Goal: Task Accomplishment & Management: Use online tool/utility

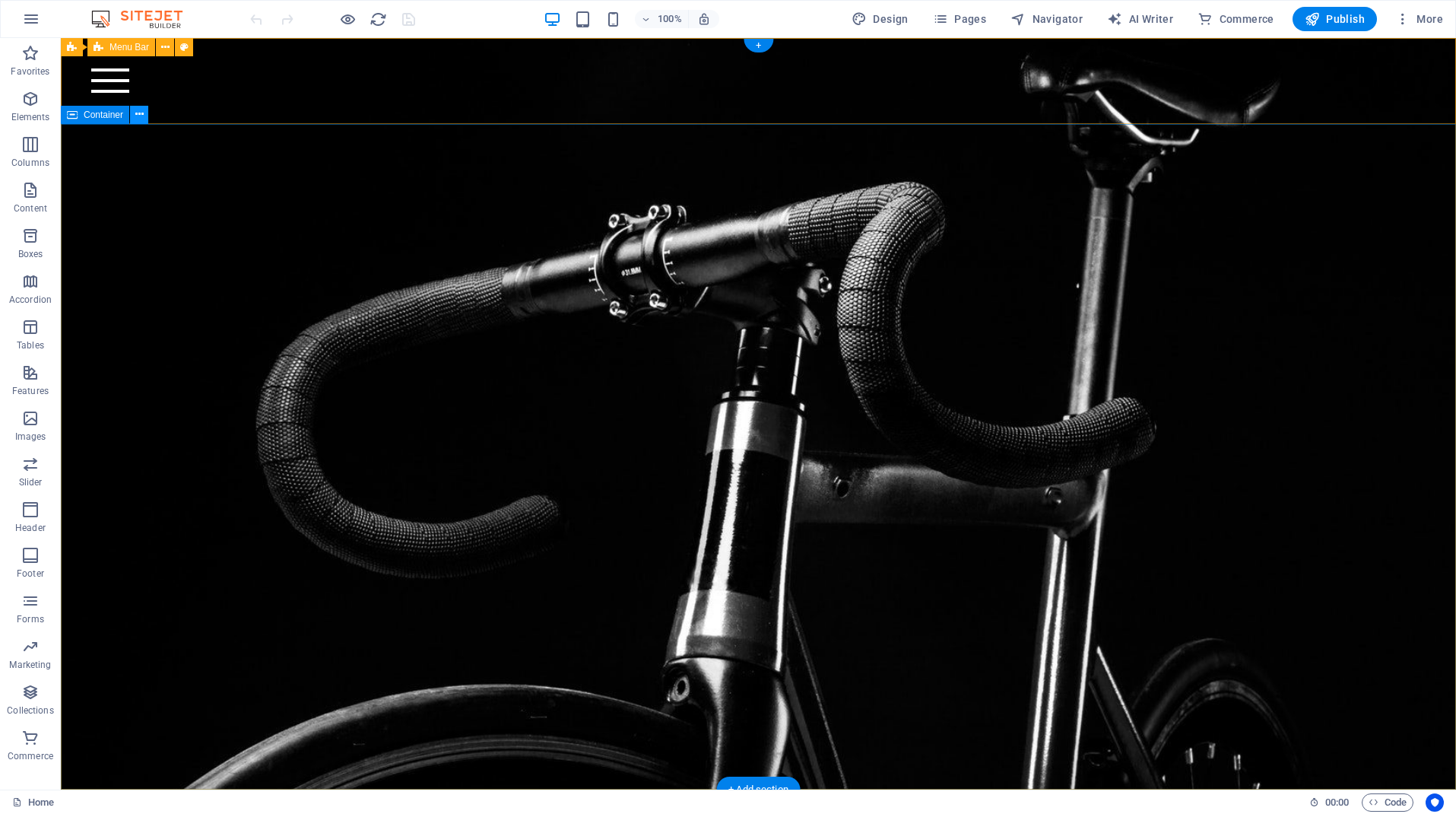
click at [137, 114] on icon at bounding box center [139, 114] width 8 height 16
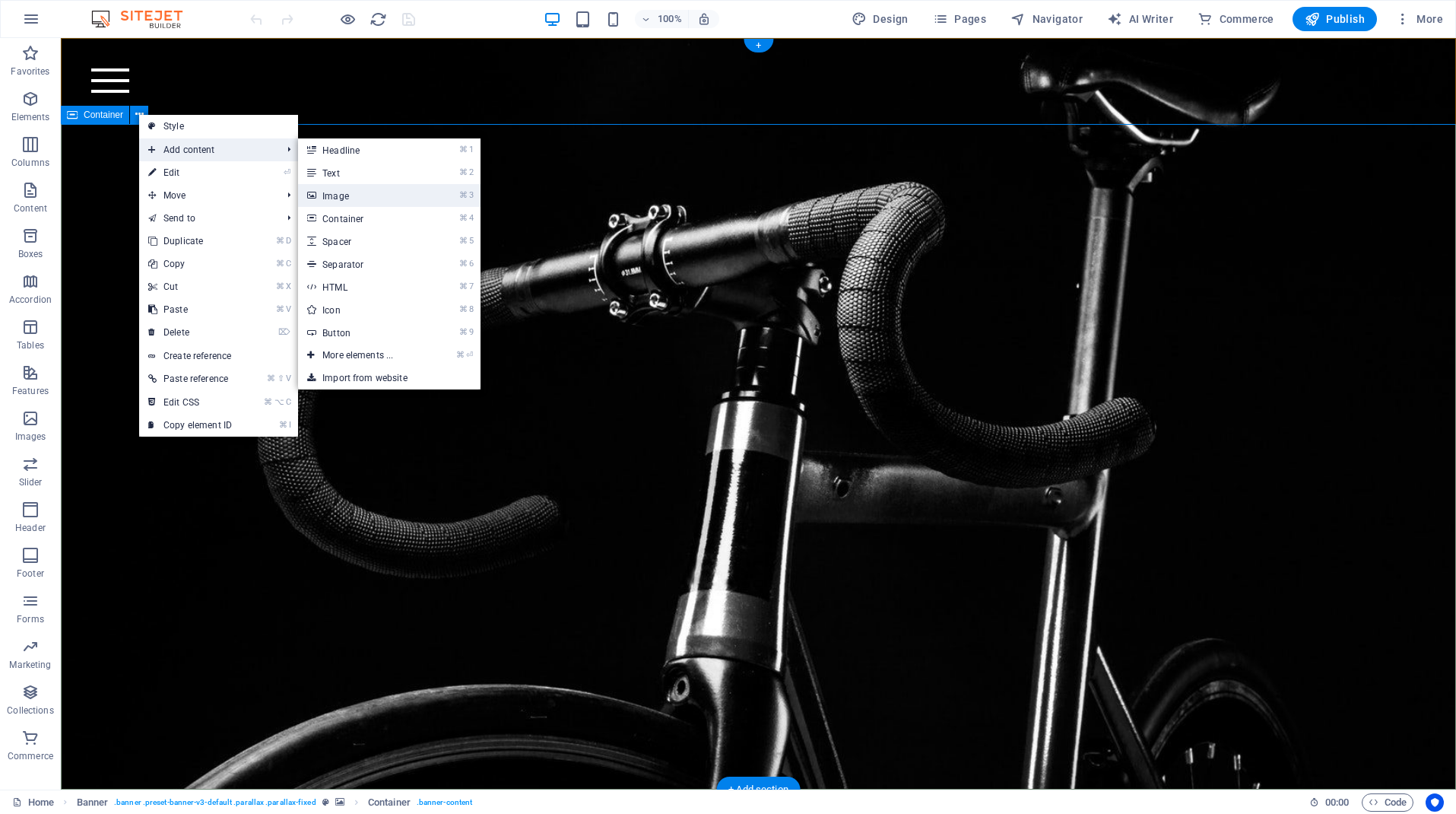
click at [351, 196] on link "⌘ 3 Image" at bounding box center [361, 195] width 126 height 23
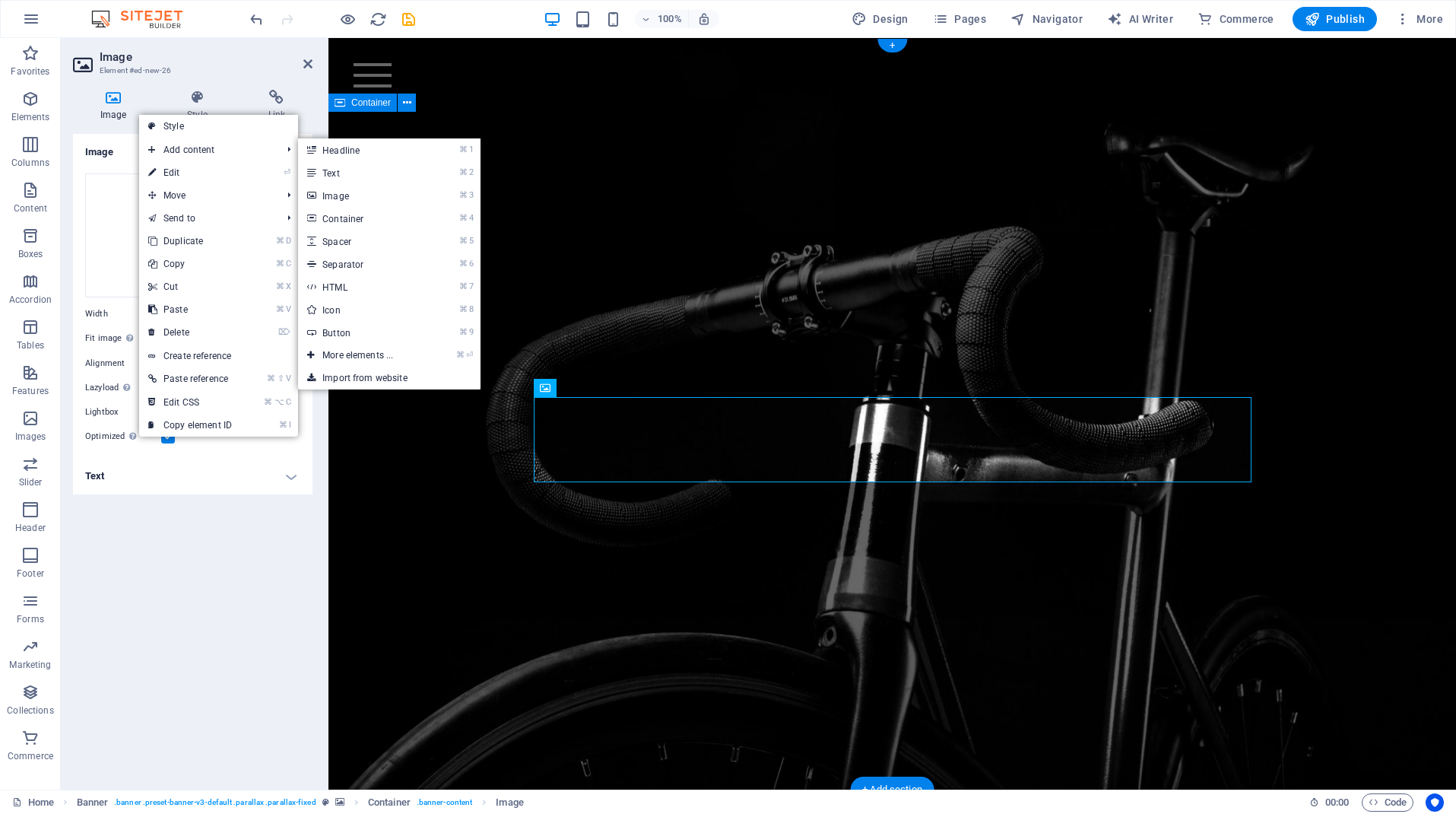
click at [677, 141] on div at bounding box center [892, 320] width 1128 height 416
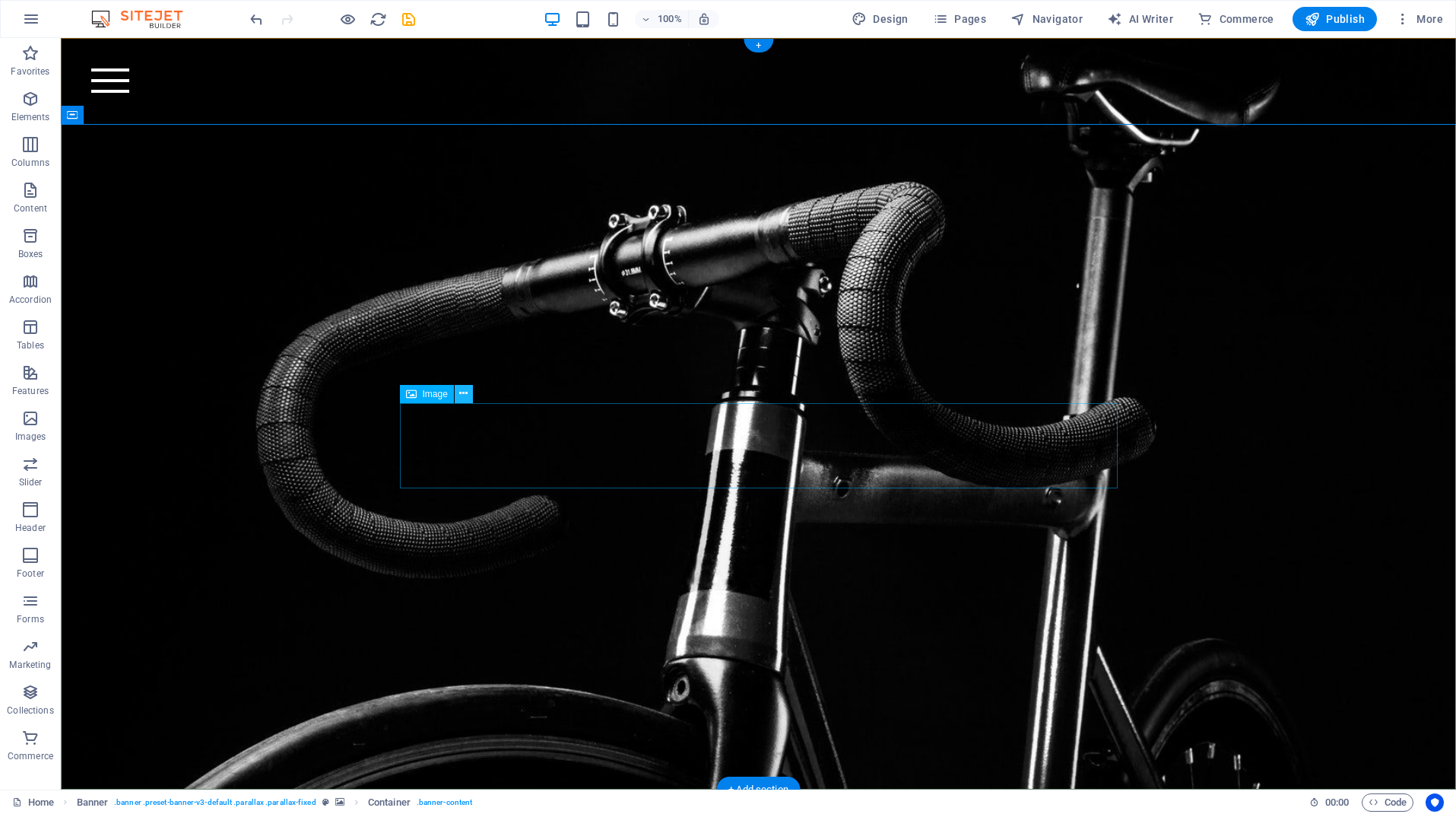
click at [466, 391] on icon at bounding box center [463, 394] width 8 height 16
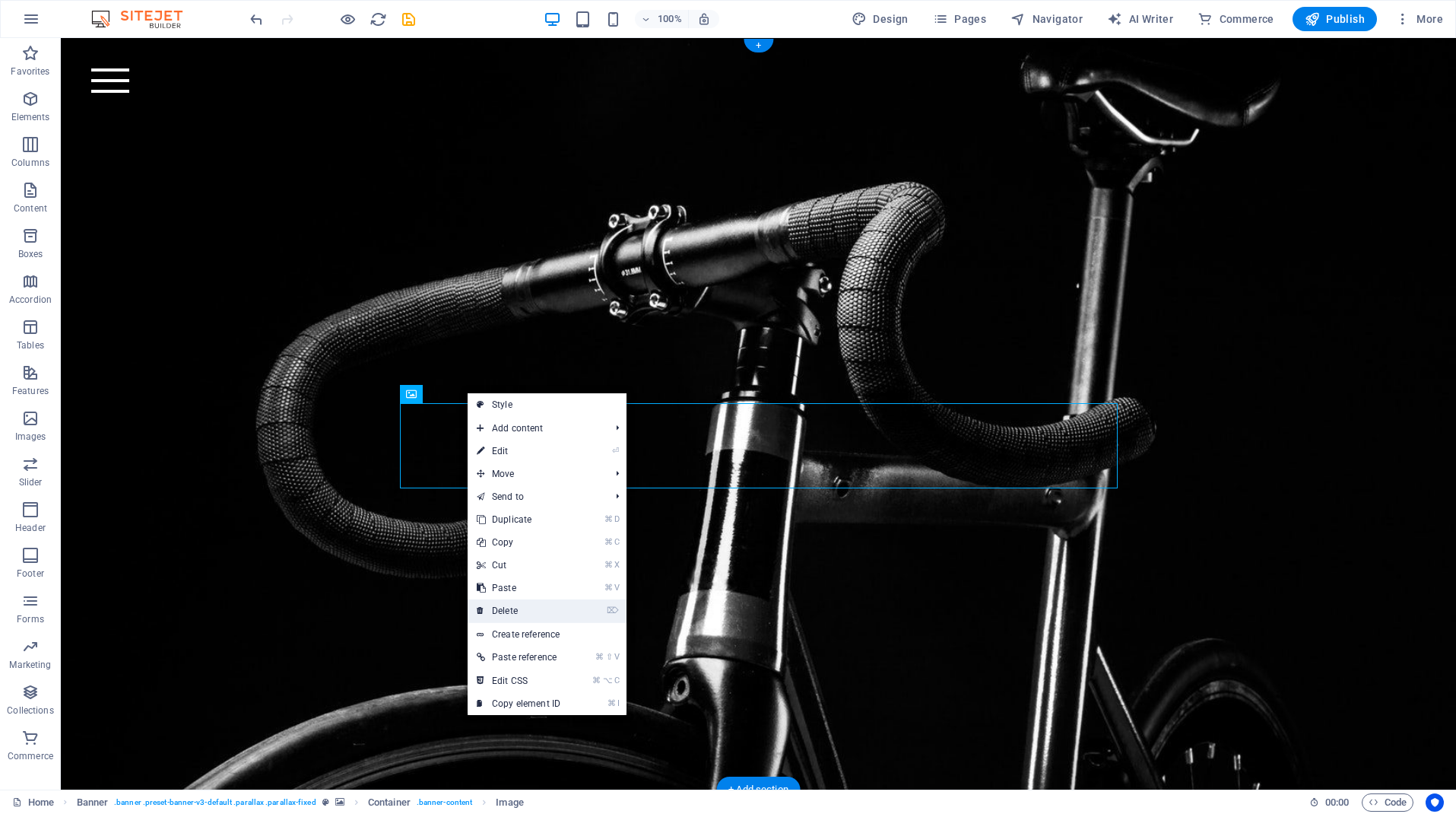
click at [516, 610] on link "⌦ Delete" at bounding box center [519, 611] width 102 height 23
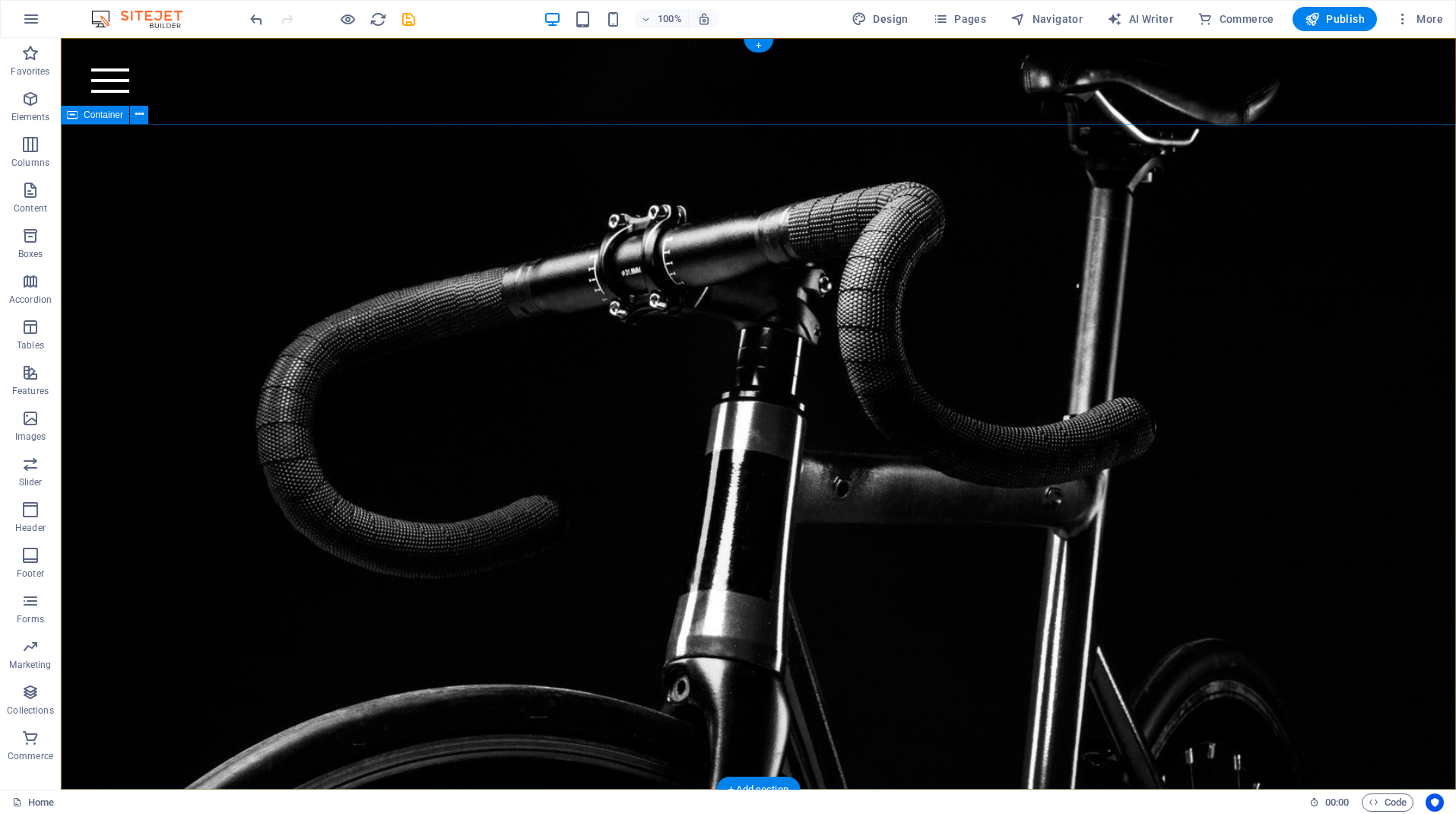
click at [73, 116] on icon at bounding box center [72, 115] width 11 height 18
click at [106, 115] on span "Container" at bounding box center [104, 115] width 40 height 9
click at [141, 112] on icon at bounding box center [139, 114] width 8 height 16
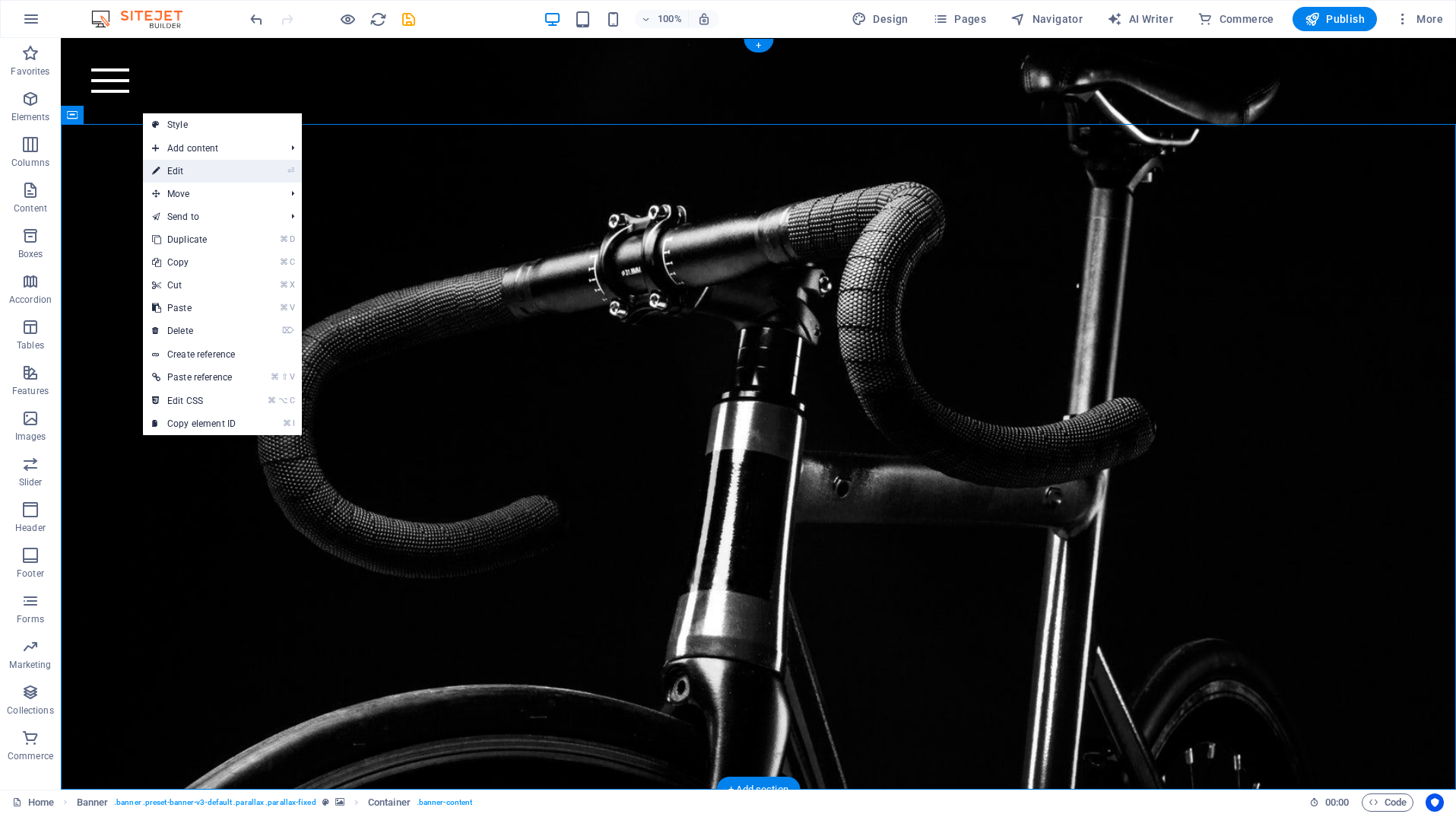
click at [189, 166] on link "⏎ Edit" at bounding box center [194, 171] width 102 height 23
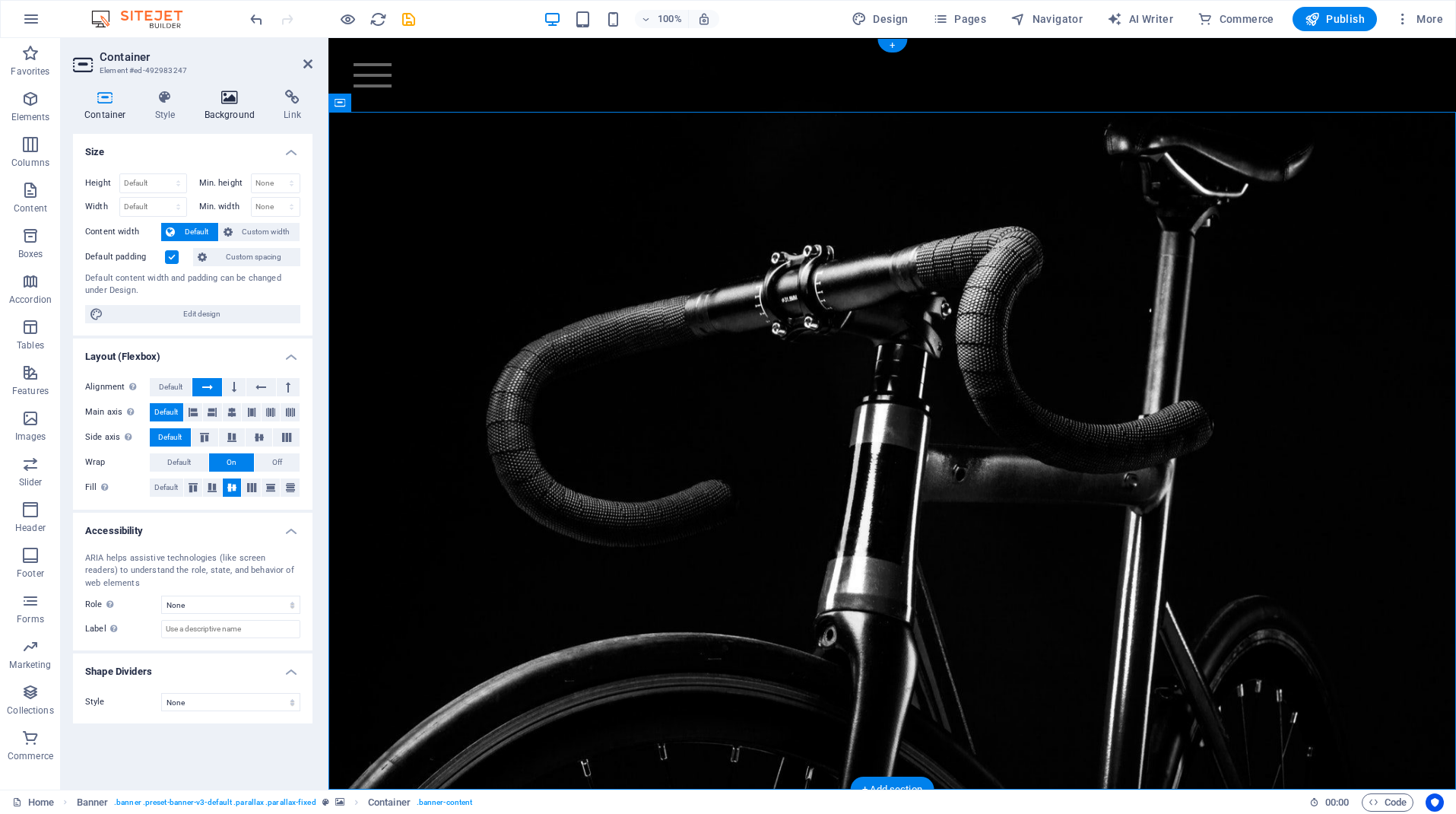
click at [223, 98] on icon at bounding box center [230, 98] width 74 height 15
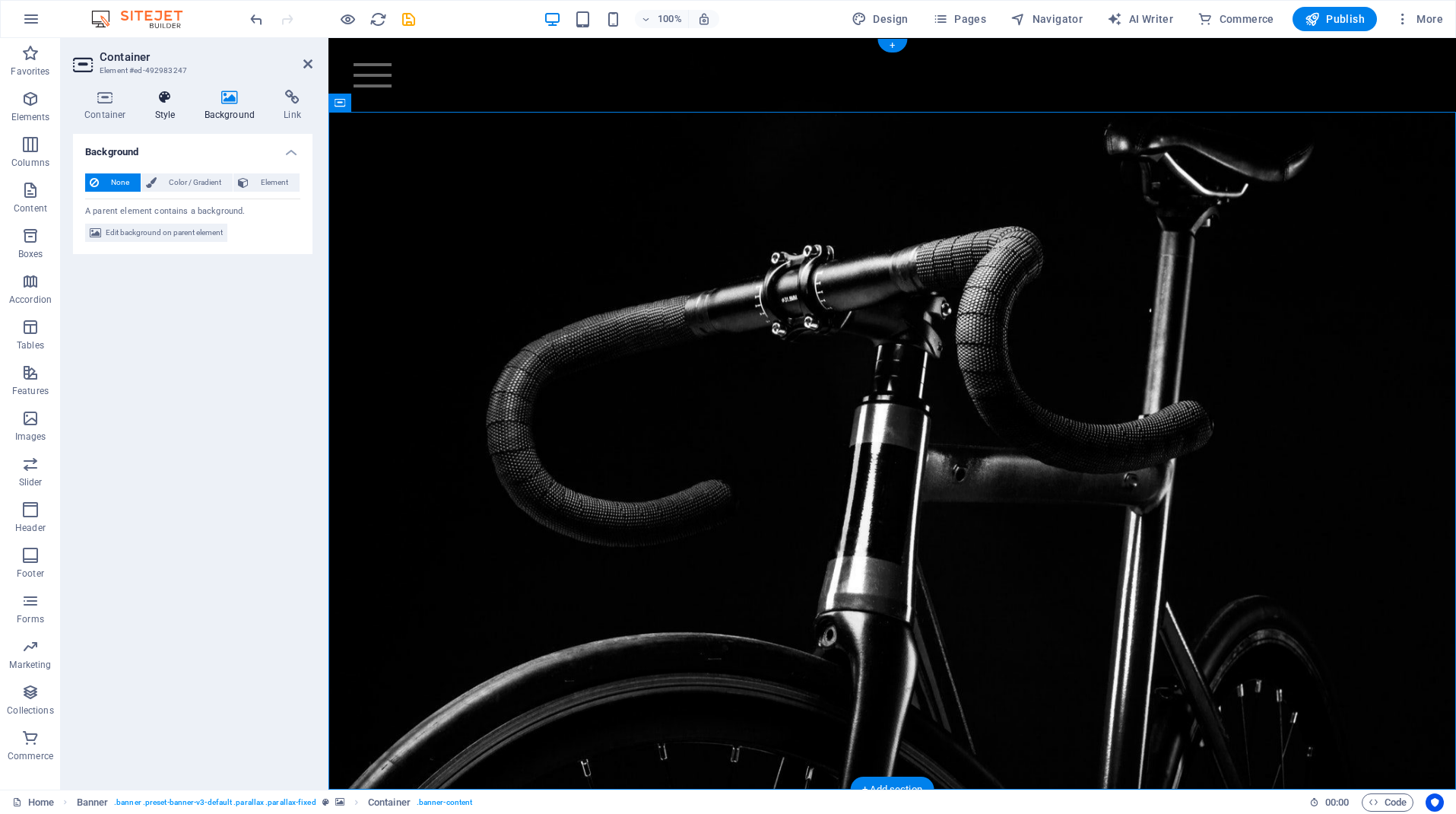
click at [169, 98] on icon at bounding box center [165, 98] width 43 height 15
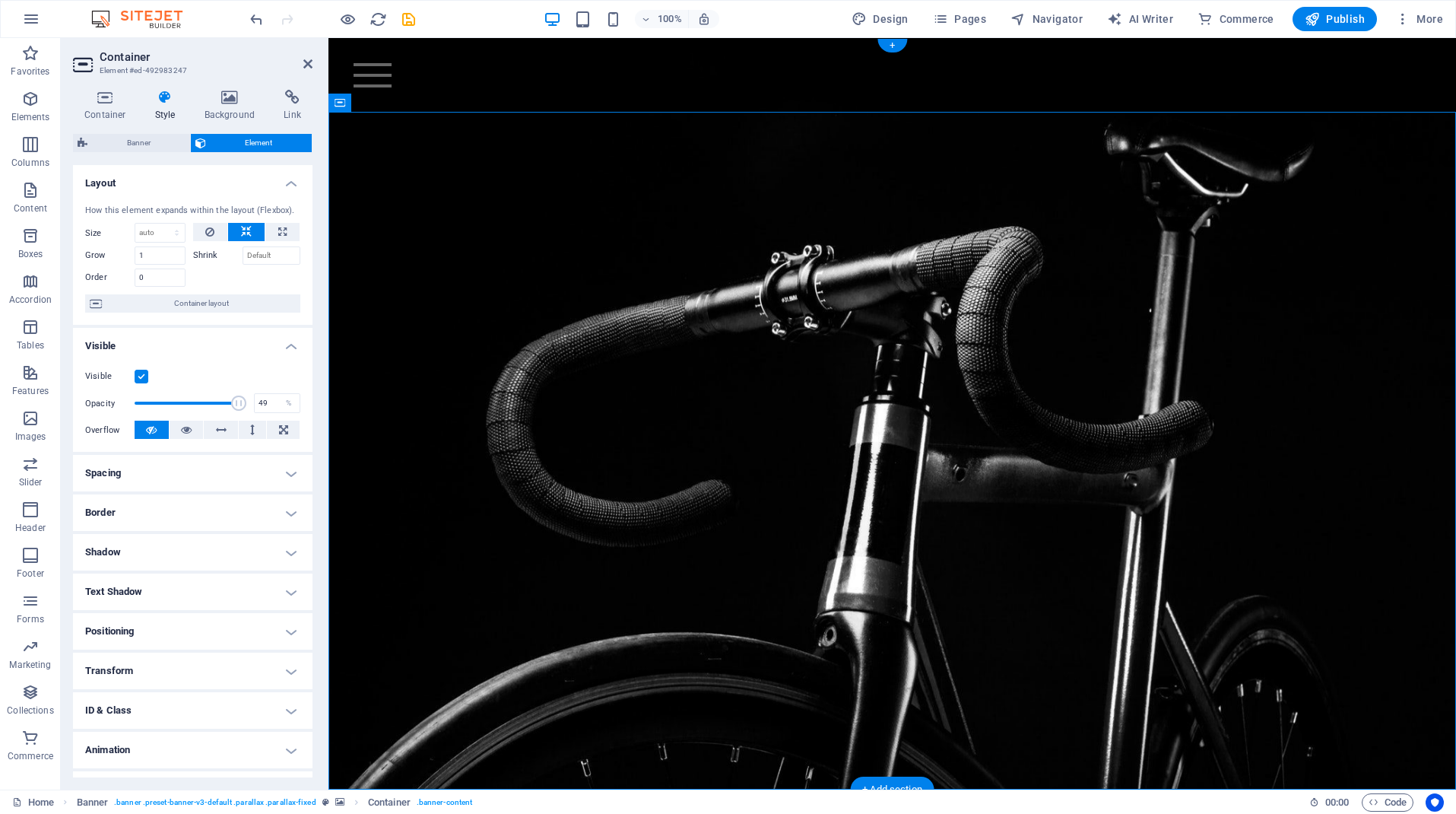
type input "48"
drag, startPoint x: 238, startPoint y: 399, endPoint x: 184, endPoint y: 400, distance: 54.0
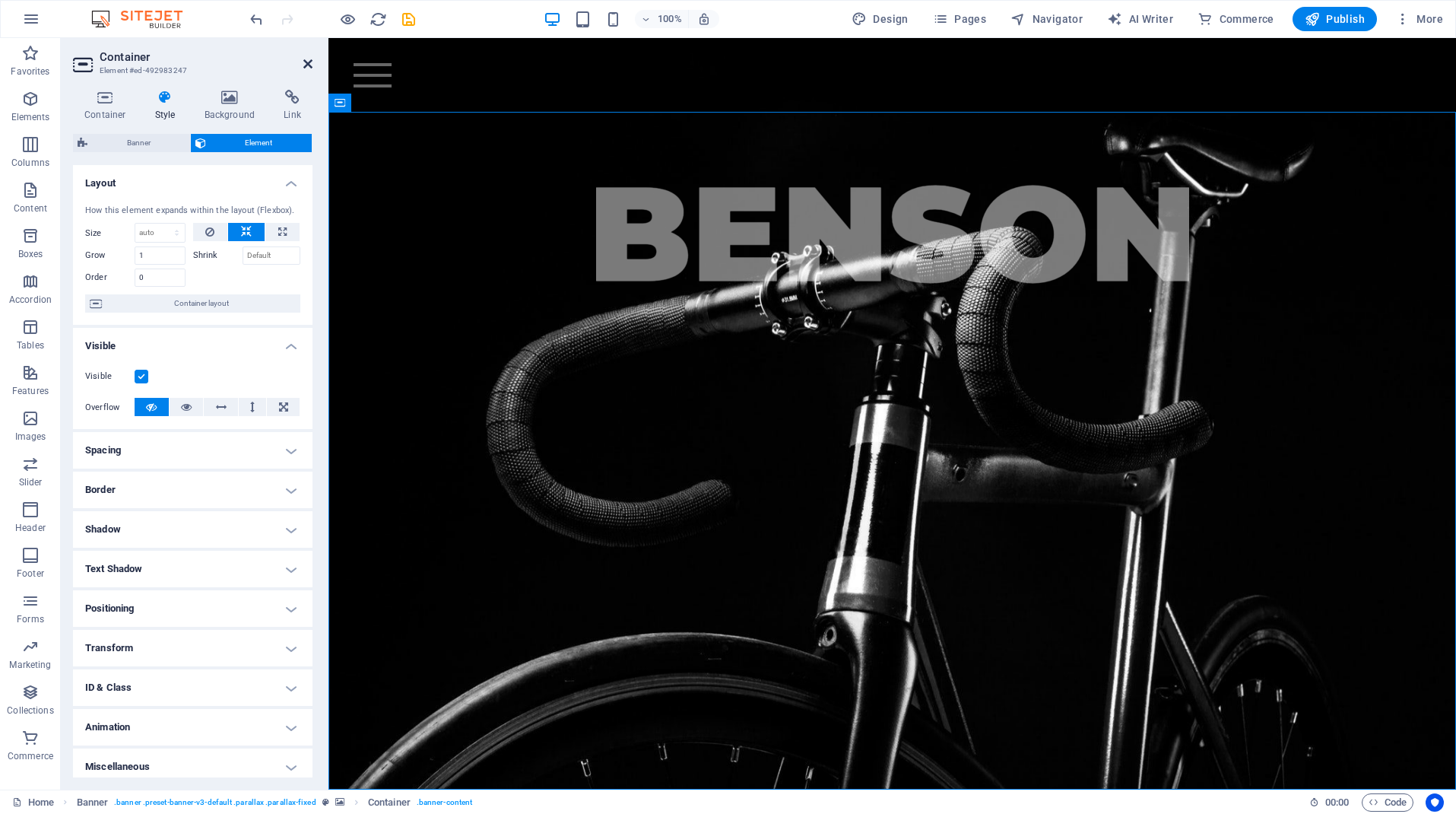
drag, startPoint x: 307, startPoint y: 60, endPoint x: 472, endPoint y: 222, distance: 231.2
click at [307, 60] on icon at bounding box center [308, 64] width 9 height 12
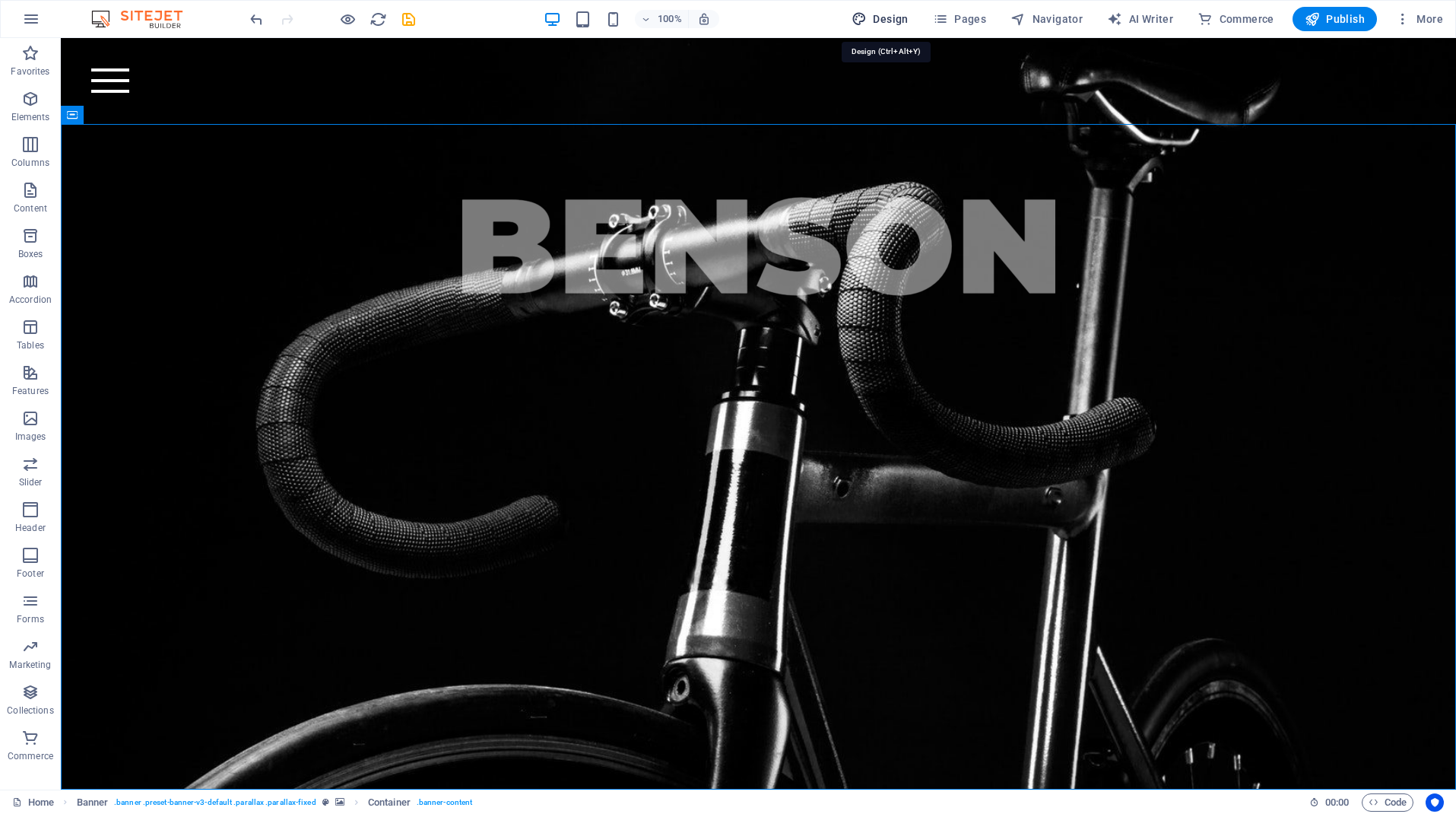
click at [894, 15] on span "Design" at bounding box center [880, 19] width 57 height 15
select select "rem"
select select "300"
select select "px"
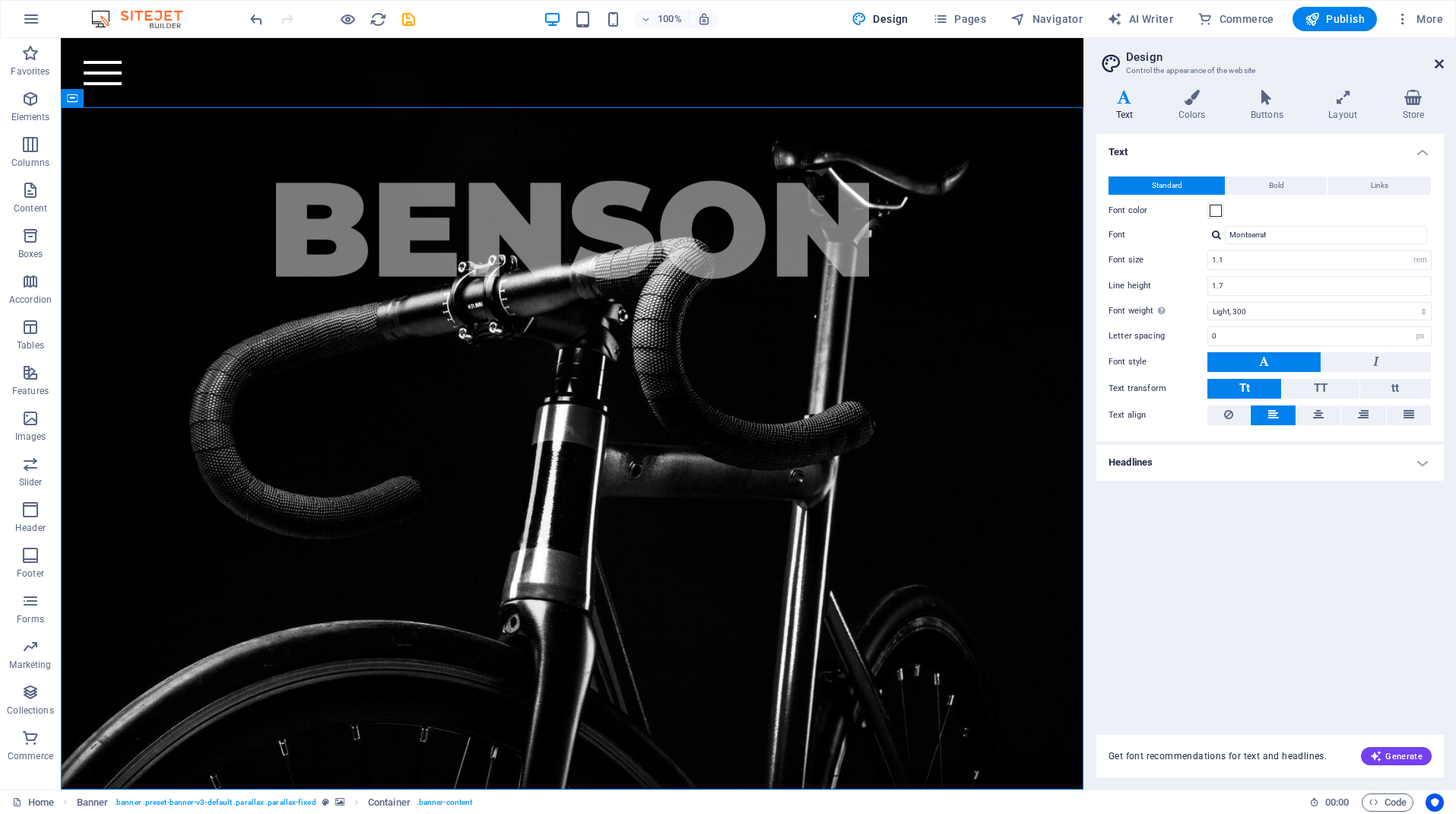
click at [1438, 61] on icon at bounding box center [1439, 64] width 9 height 12
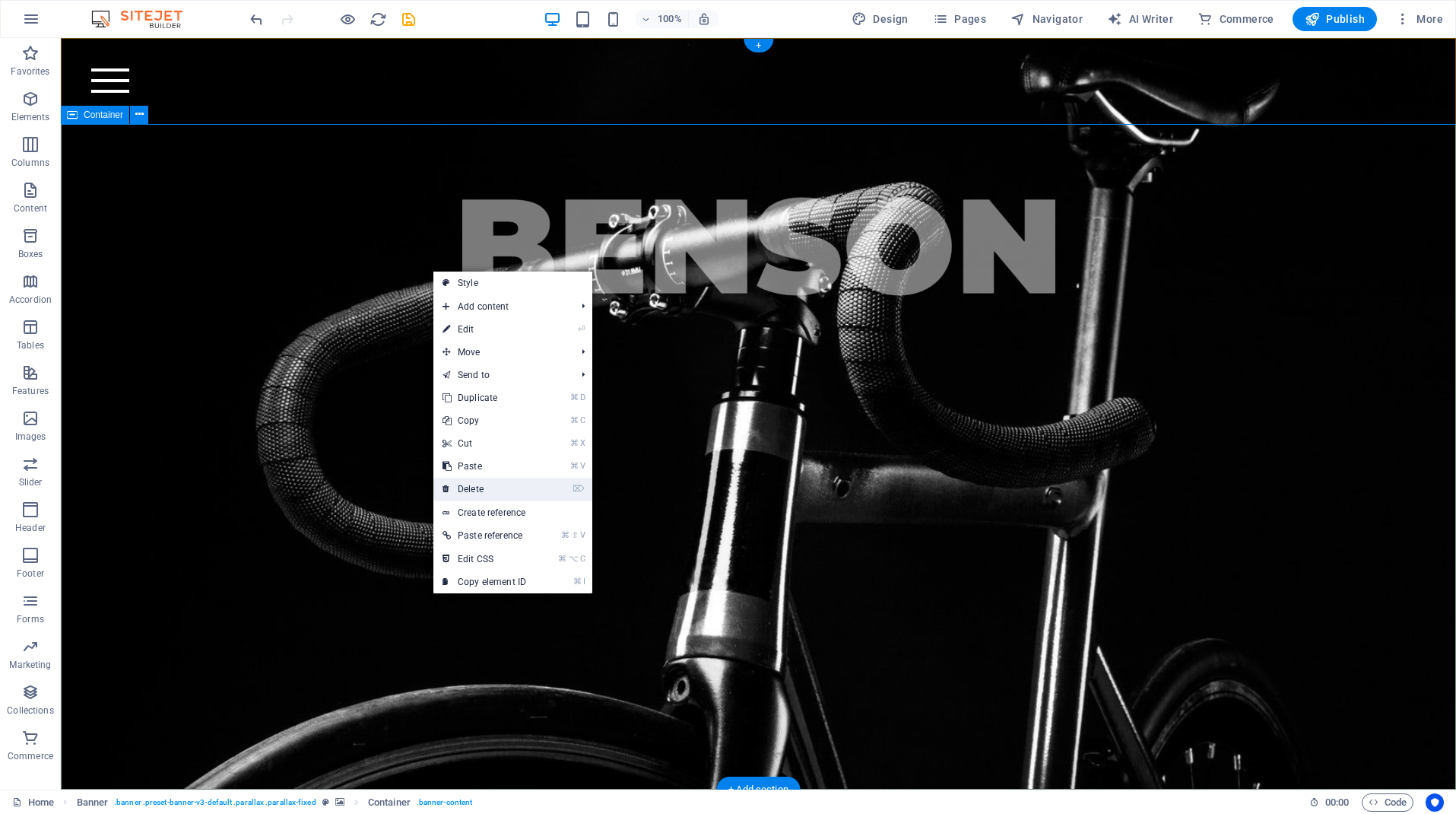
click at [495, 488] on link "⌦ Delete" at bounding box center [484, 489] width 102 height 23
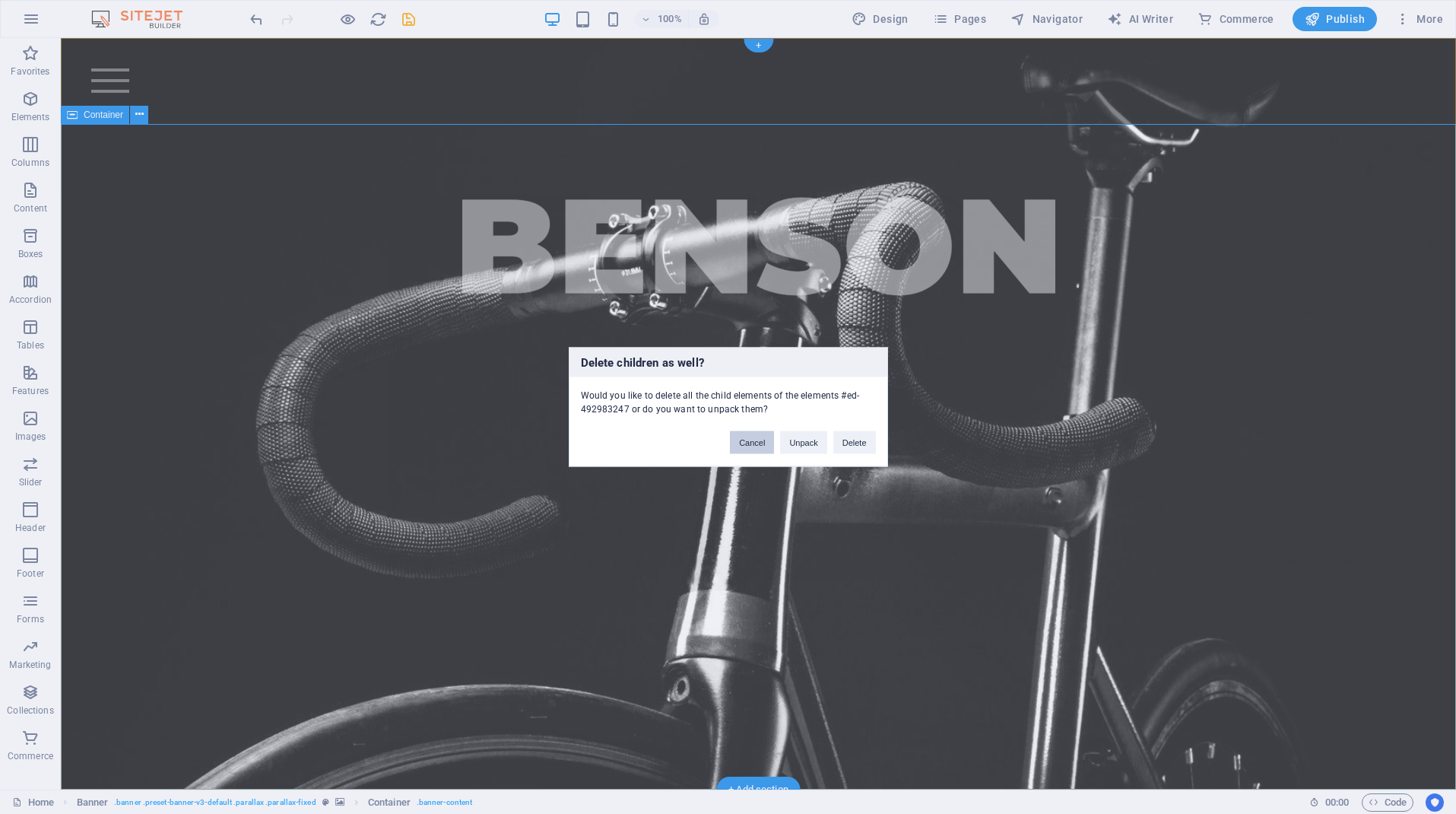
click at [747, 445] on button "Cancel" at bounding box center [752, 442] width 44 height 23
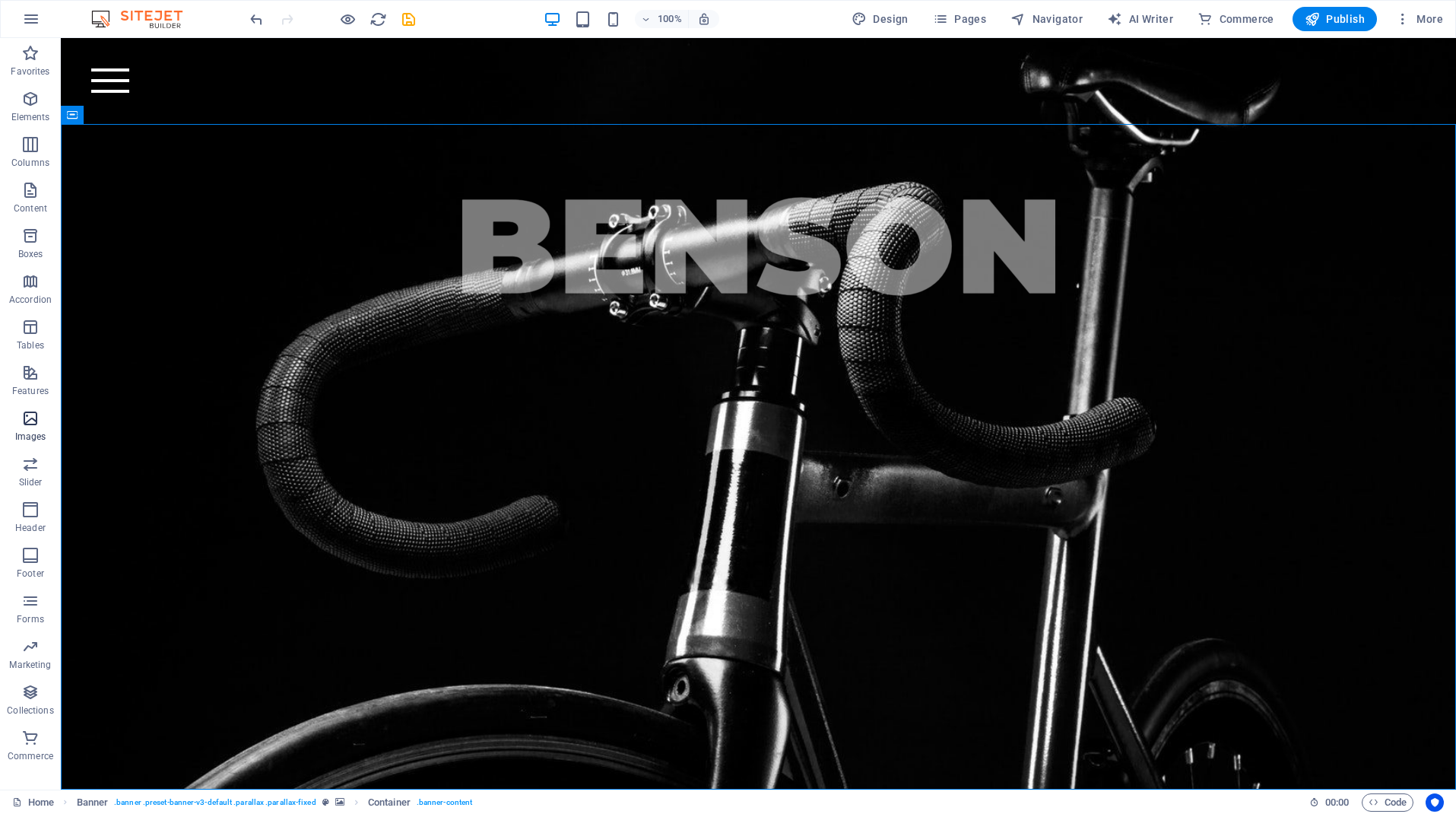
click at [28, 420] on icon "button" at bounding box center [31, 418] width 18 height 18
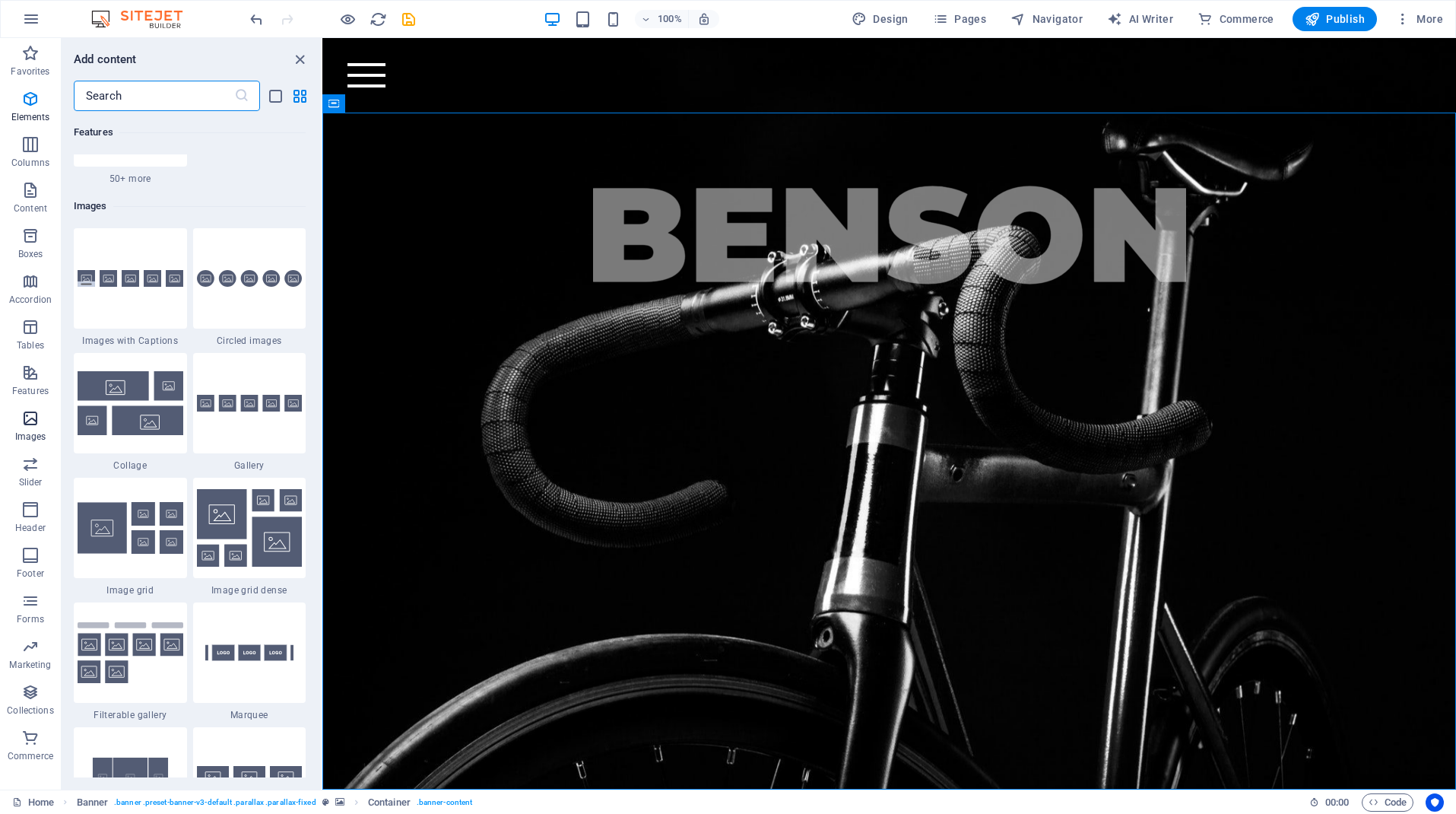
scroll to position [7713, 0]
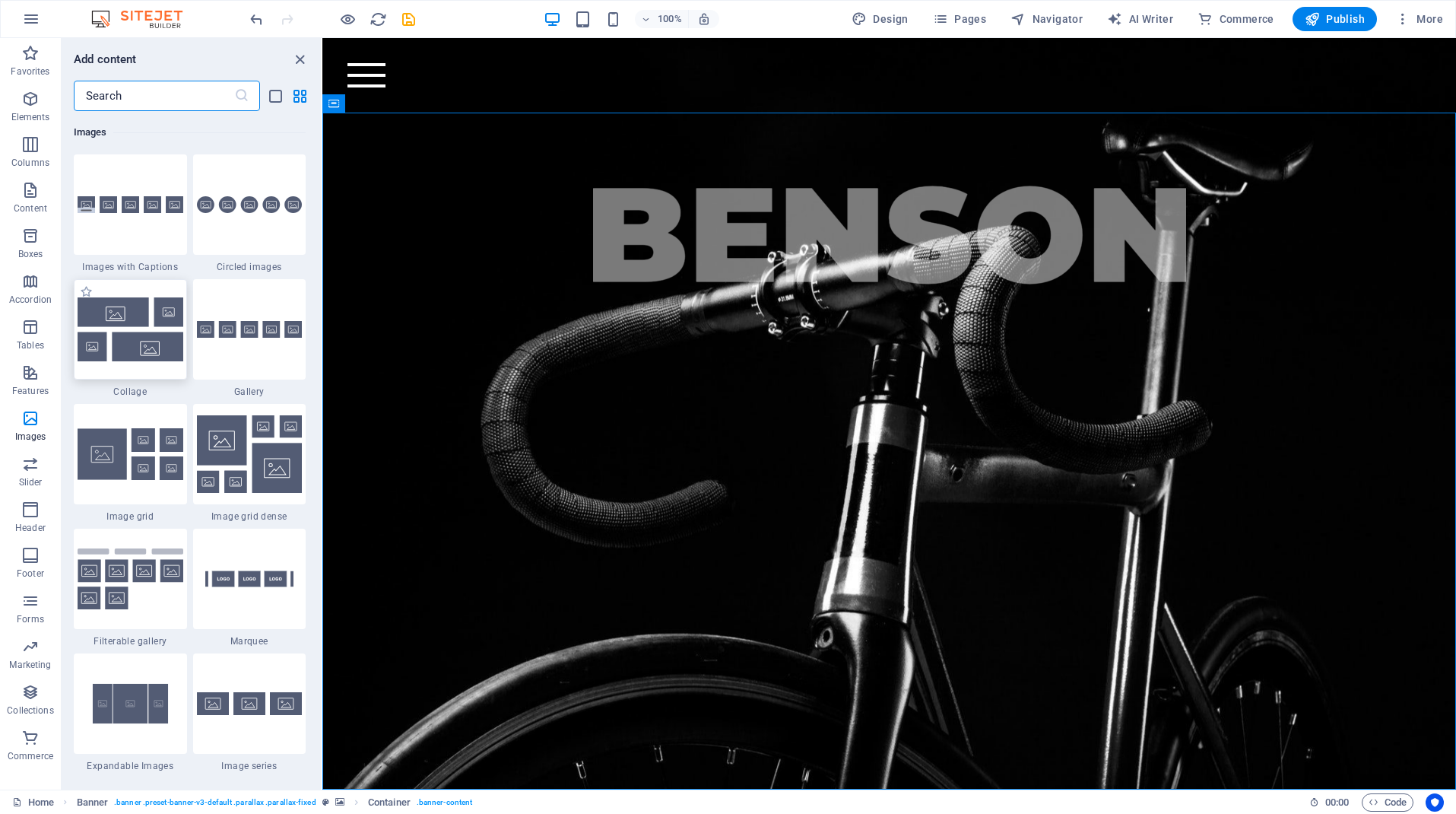
click at [133, 336] on img at bounding box center [130, 329] width 106 height 63
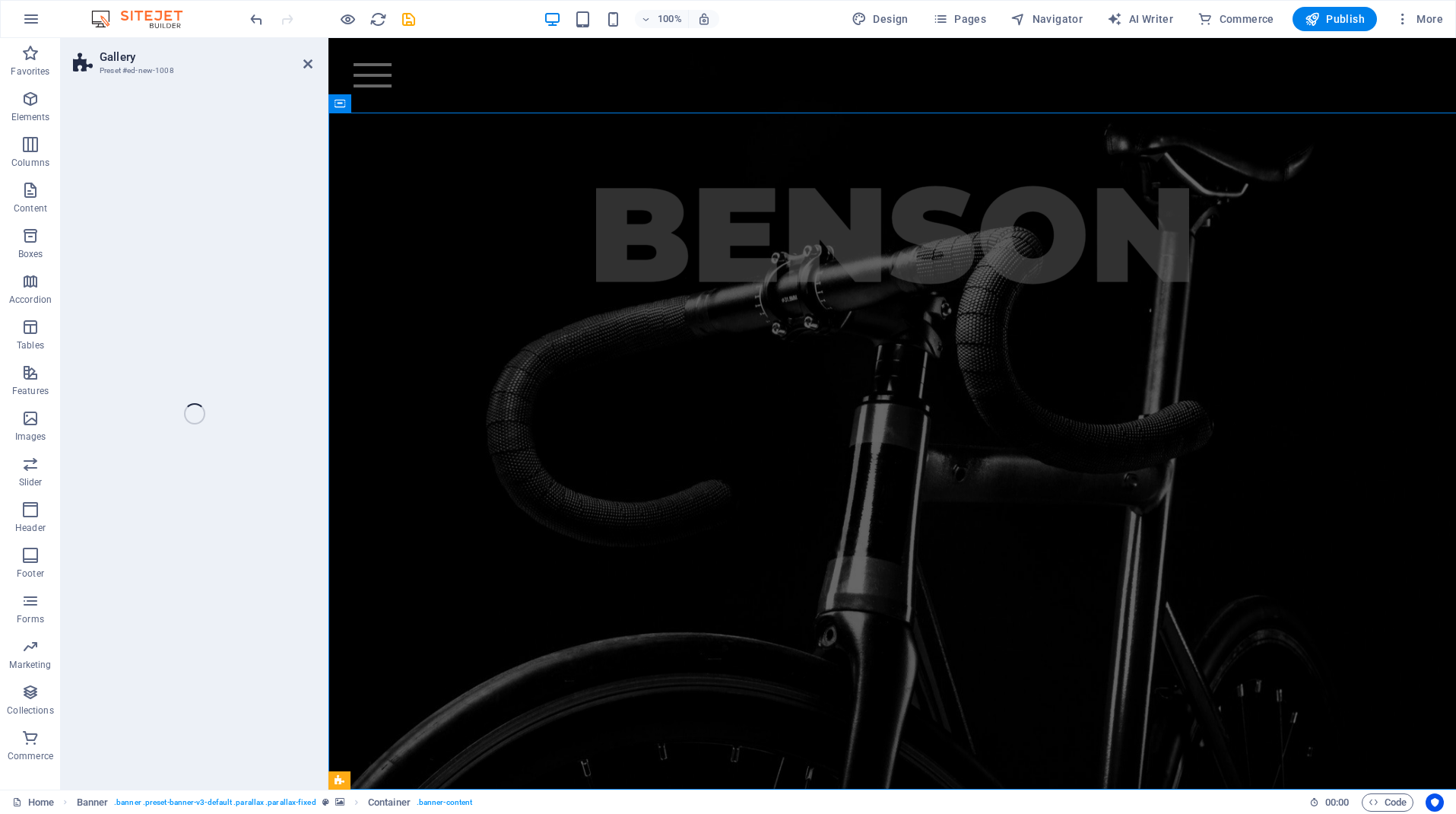
scroll to position [430, 0]
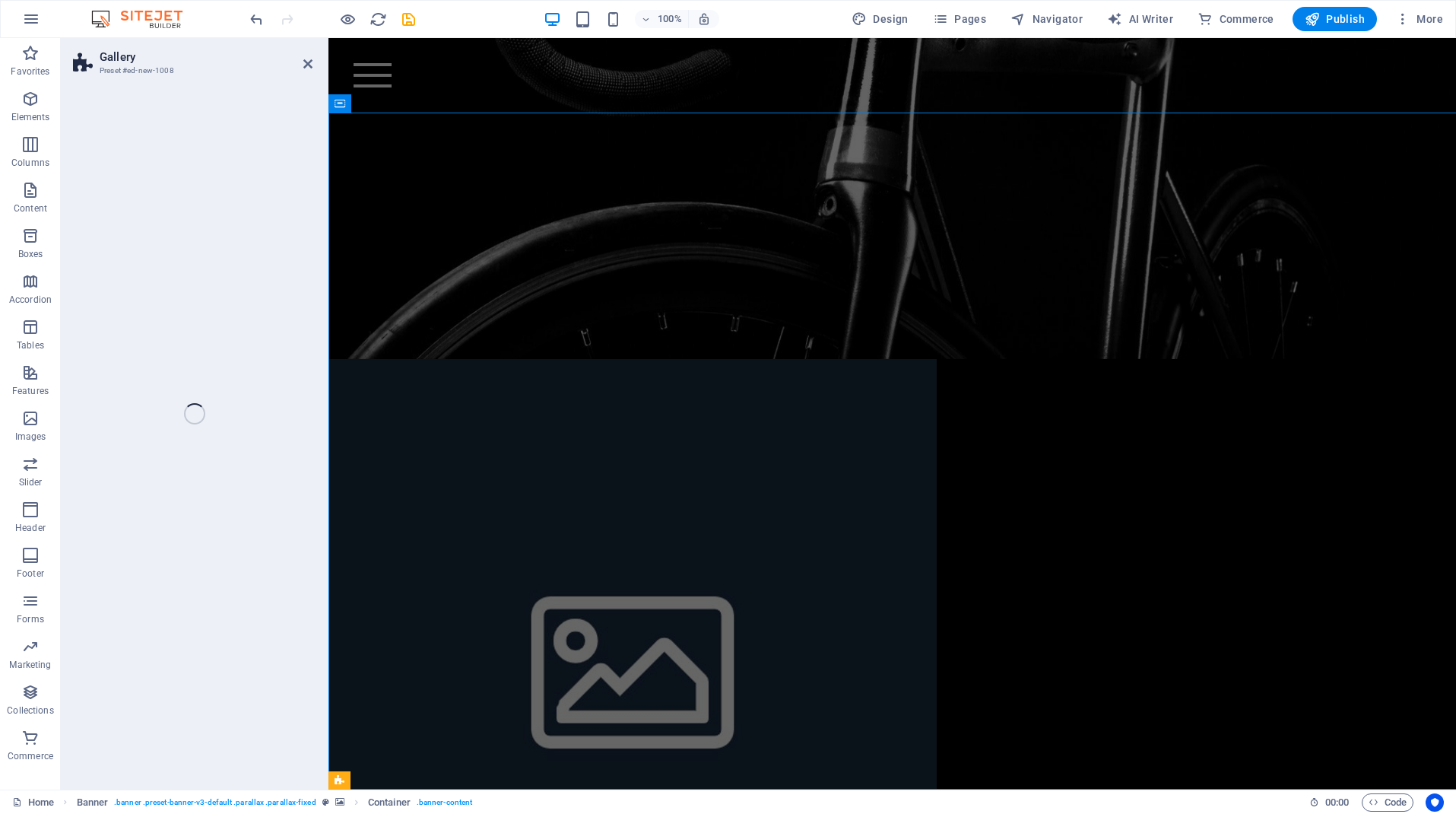
select select "rem"
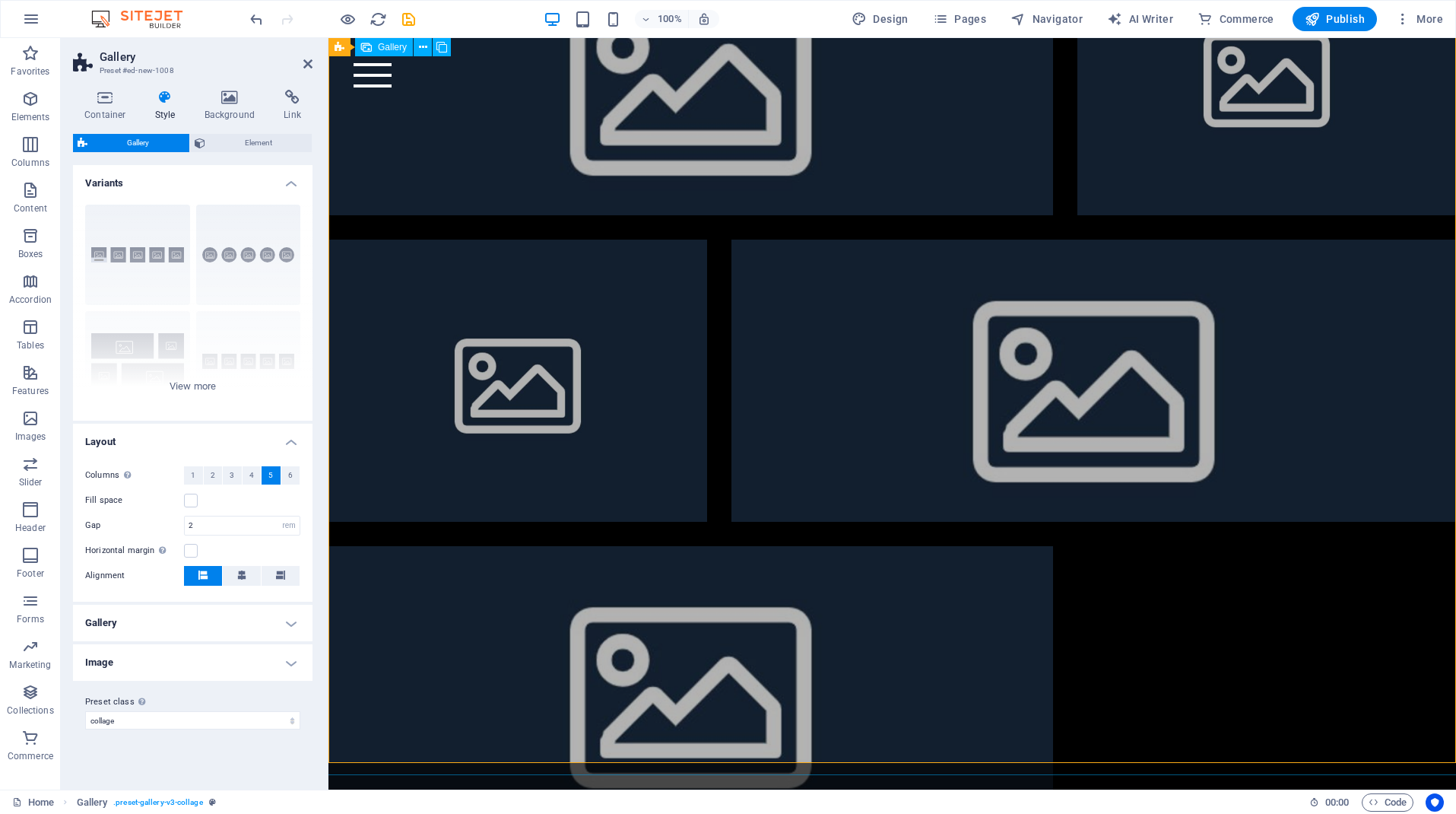
scroll to position [823, 0]
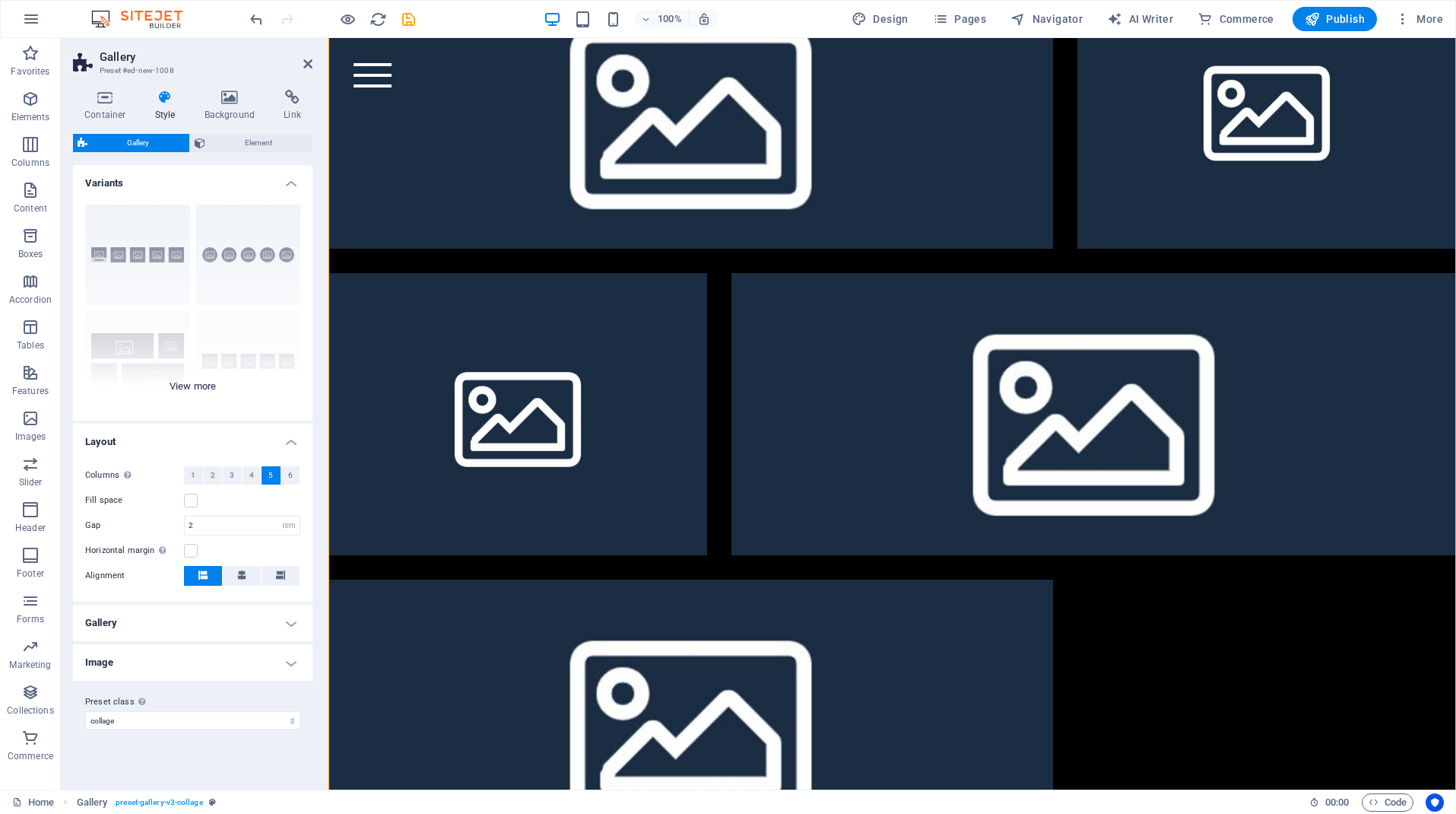
click at [200, 385] on div "Captions Circle Collage Default Grid Grid shifted" at bounding box center [193, 306] width 239 height 228
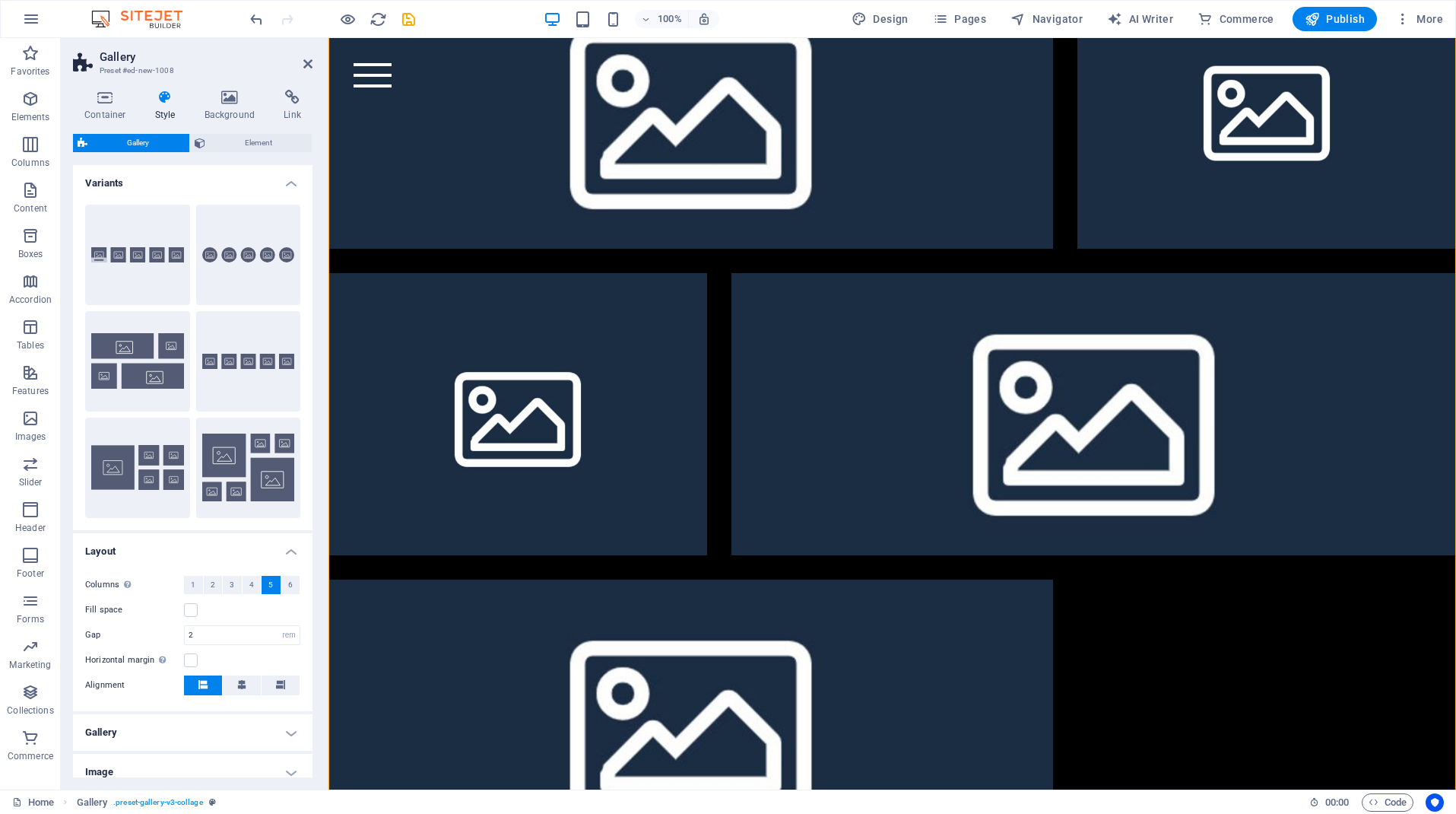
scroll to position [0, 0]
click at [268, 143] on span "Element" at bounding box center [259, 143] width 98 height 18
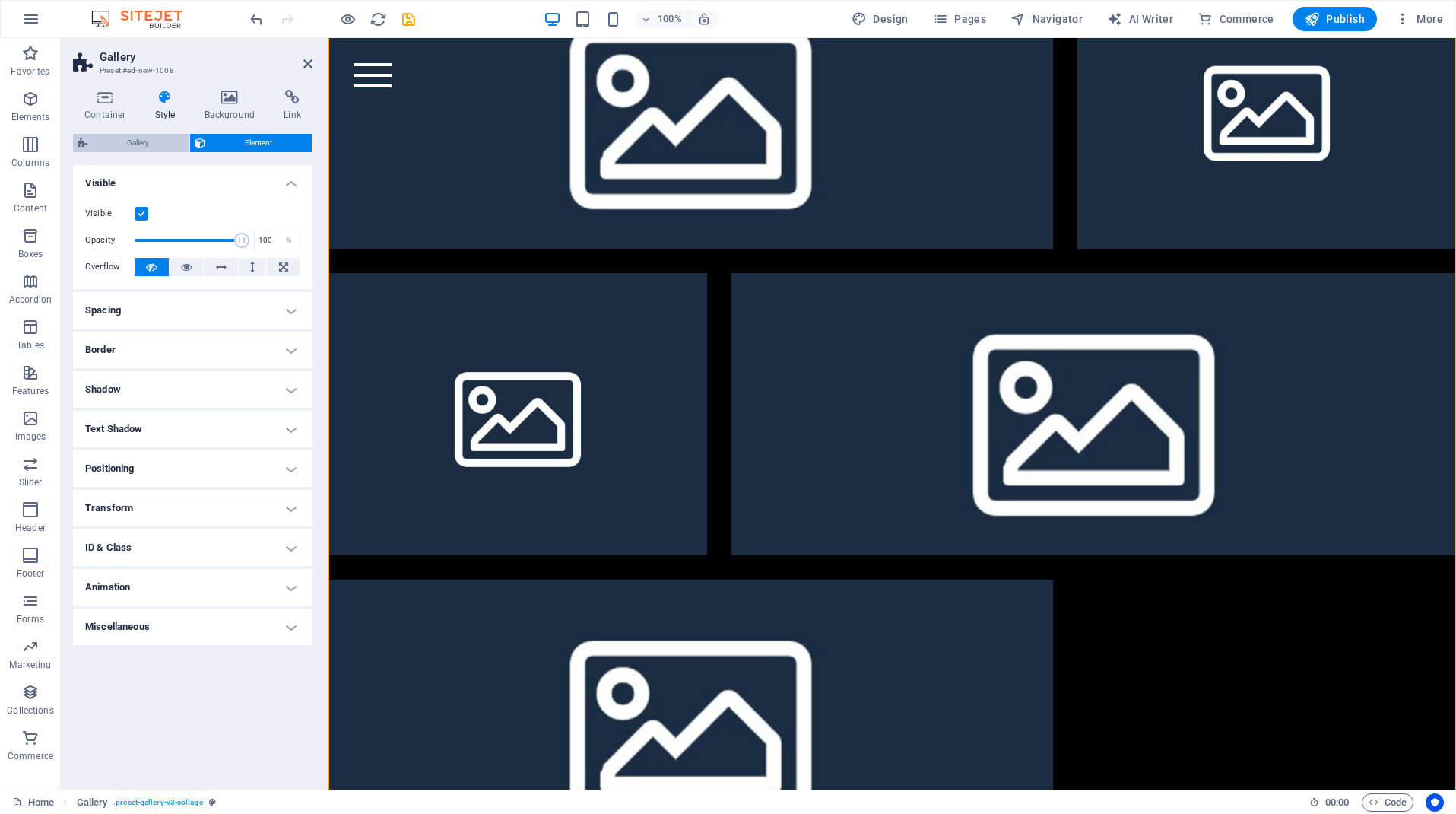
click at [160, 142] on span "Gallery" at bounding box center [139, 143] width 93 height 18
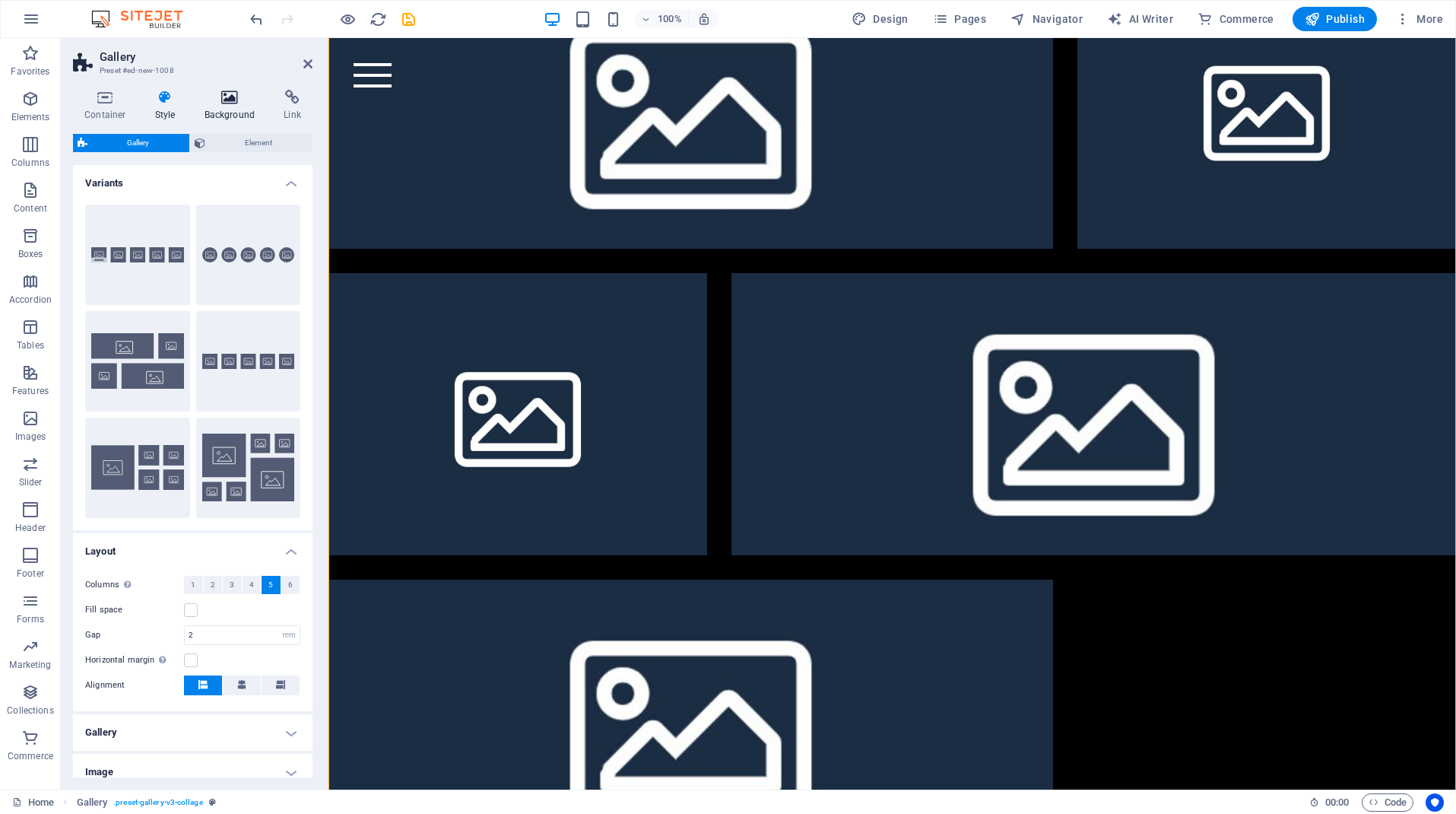
click at [226, 94] on icon at bounding box center [230, 98] width 74 height 15
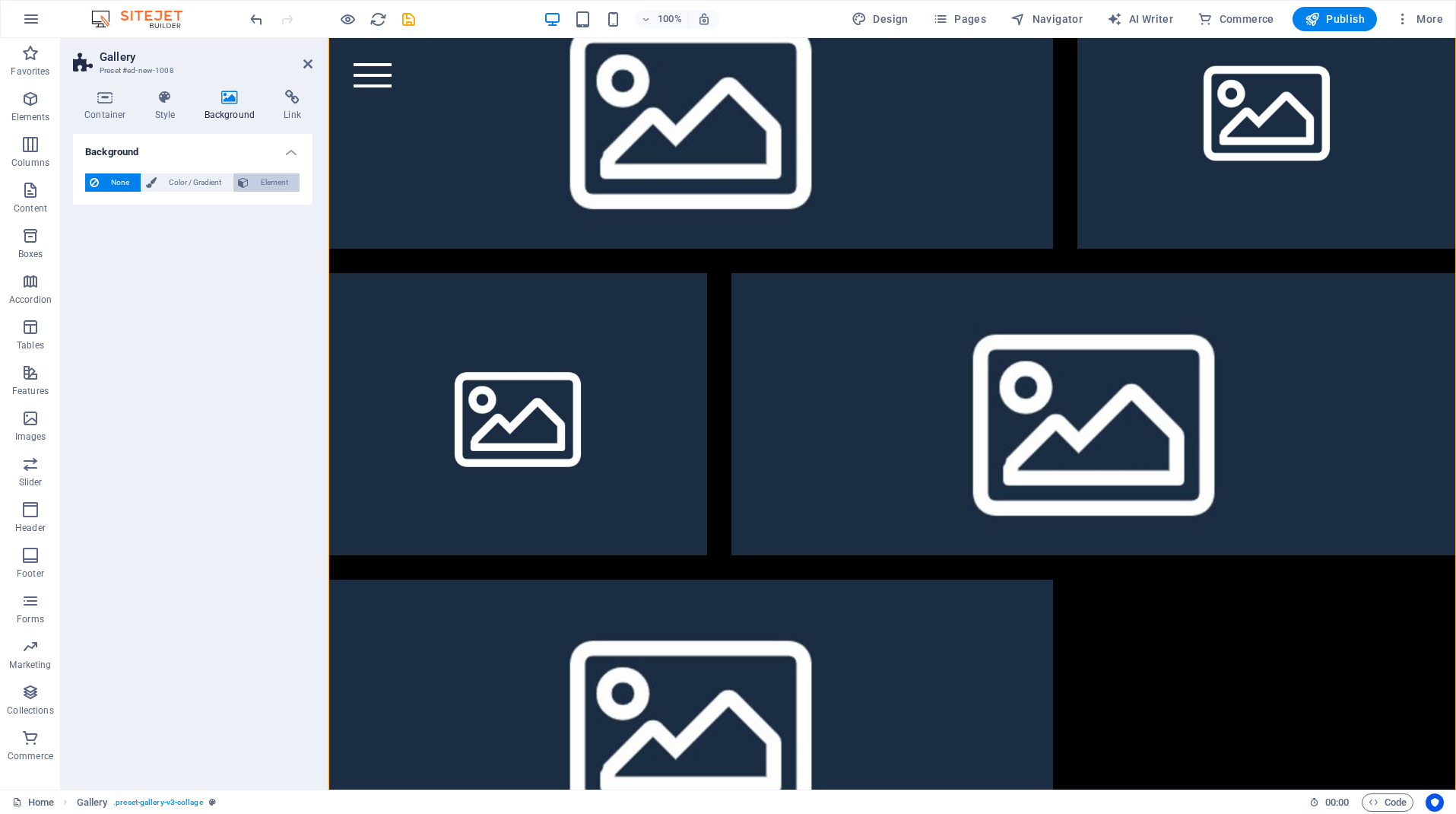
click at [268, 180] on span "Element" at bounding box center [274, 182] width 42 height 18
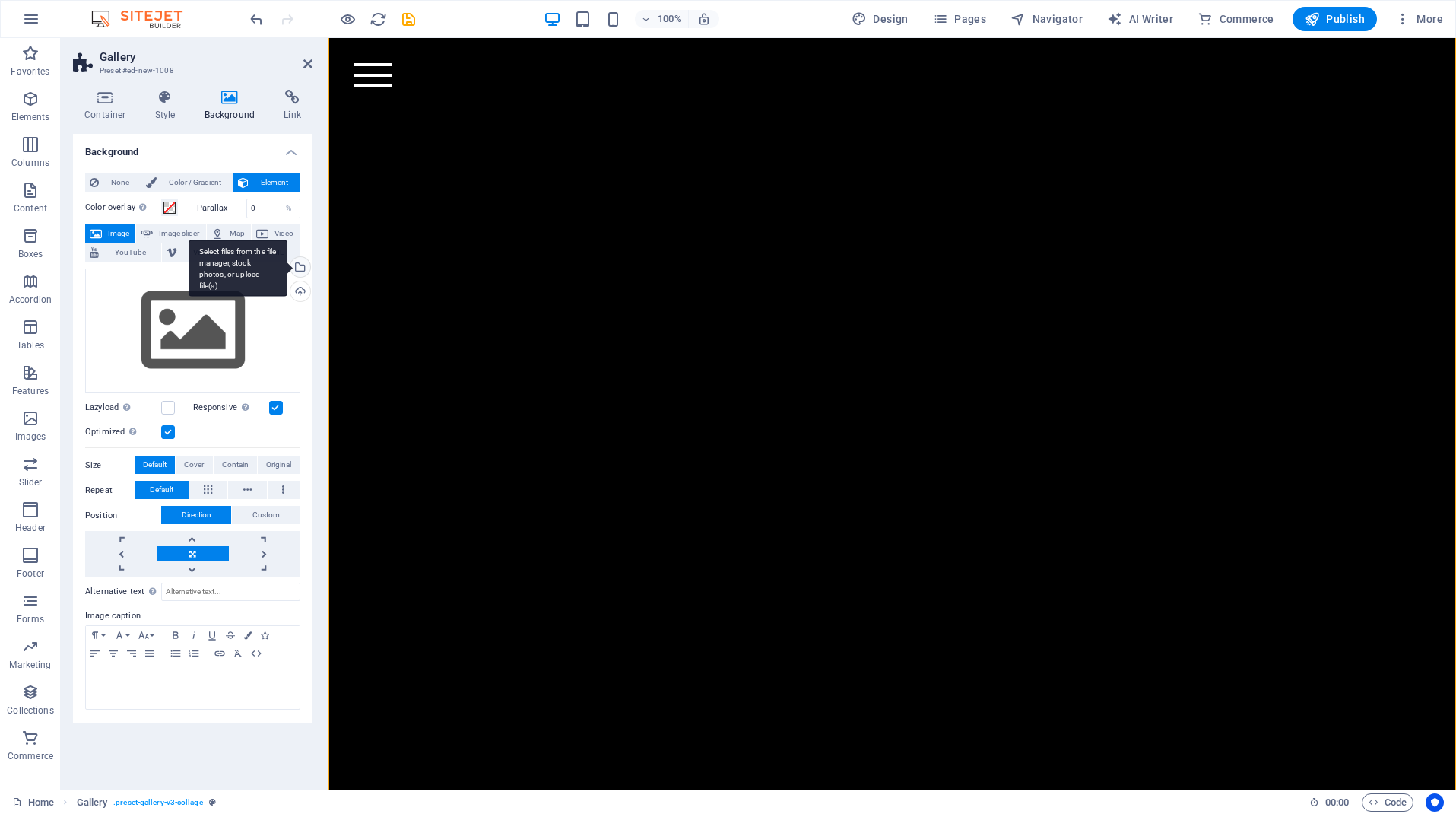
click at [288, 264] on div "Select files from the file manager, stock photos, or upload file(s)" at bounding box center [238, 268] width 99 height 57
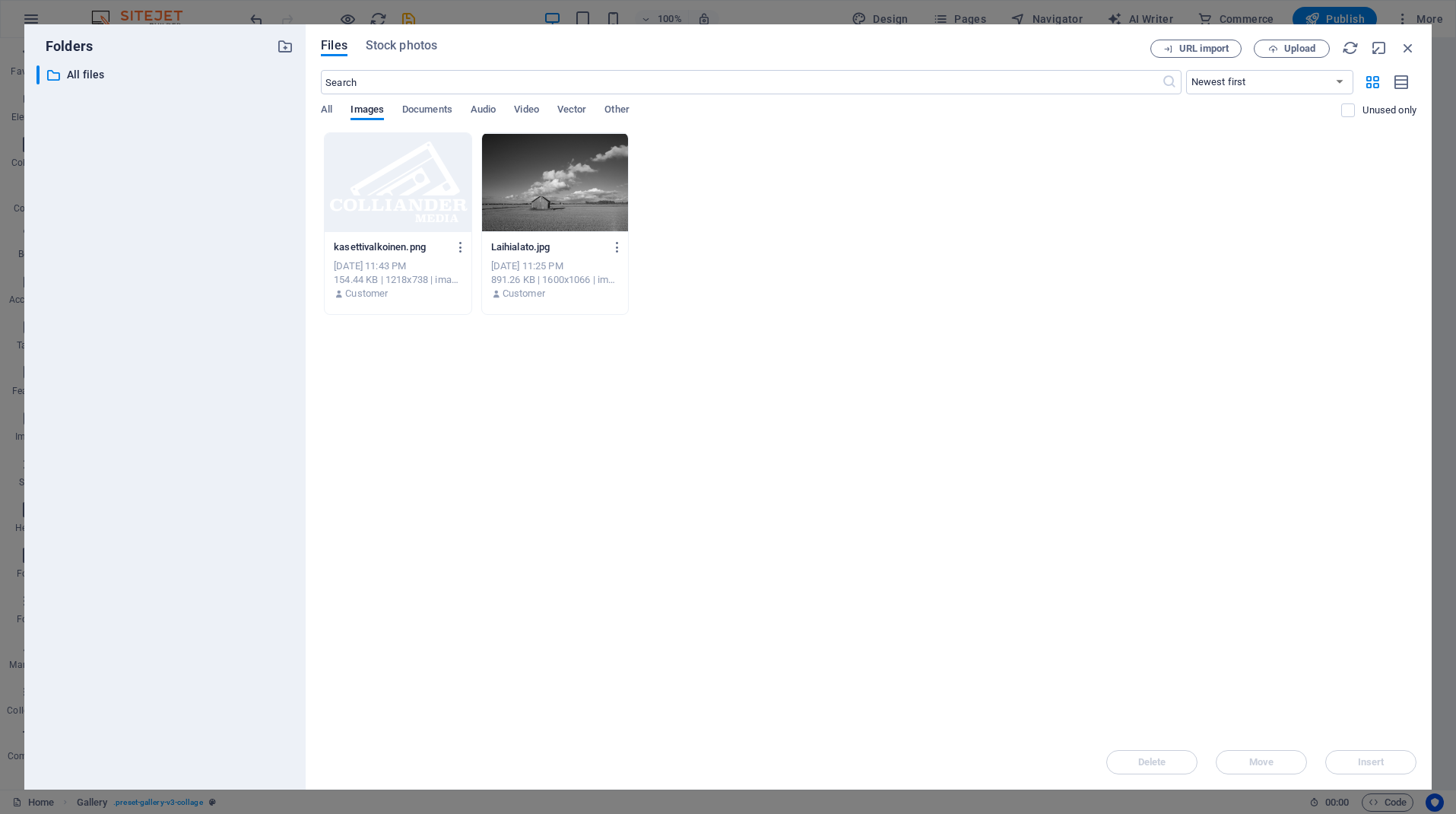
click at [553, 221] on div at bounding box center [554, 182] width 146 height 99
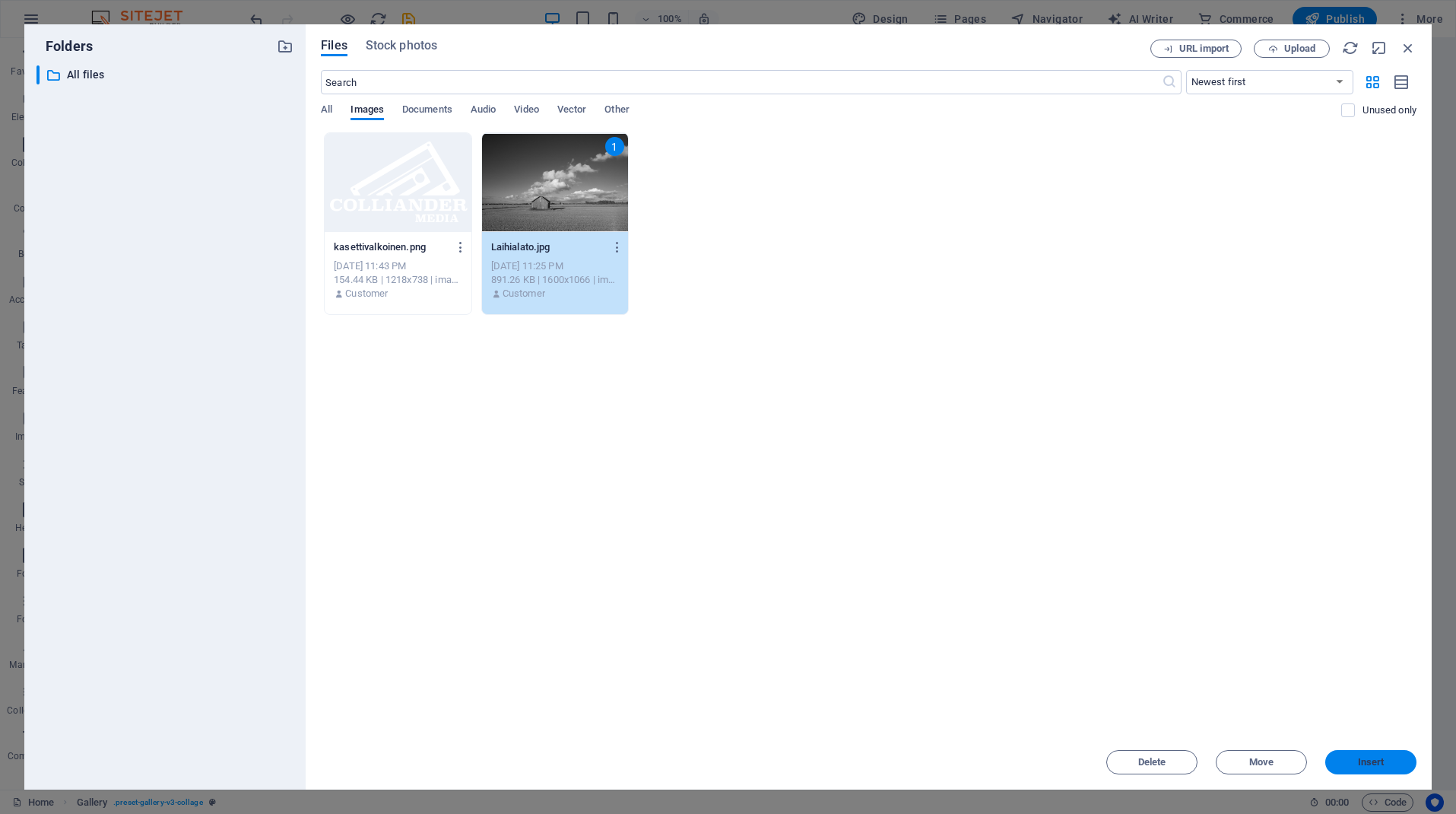
click at [1371, 770] on button "Insert" at bounding box center [1371, 762] width 92 height 24
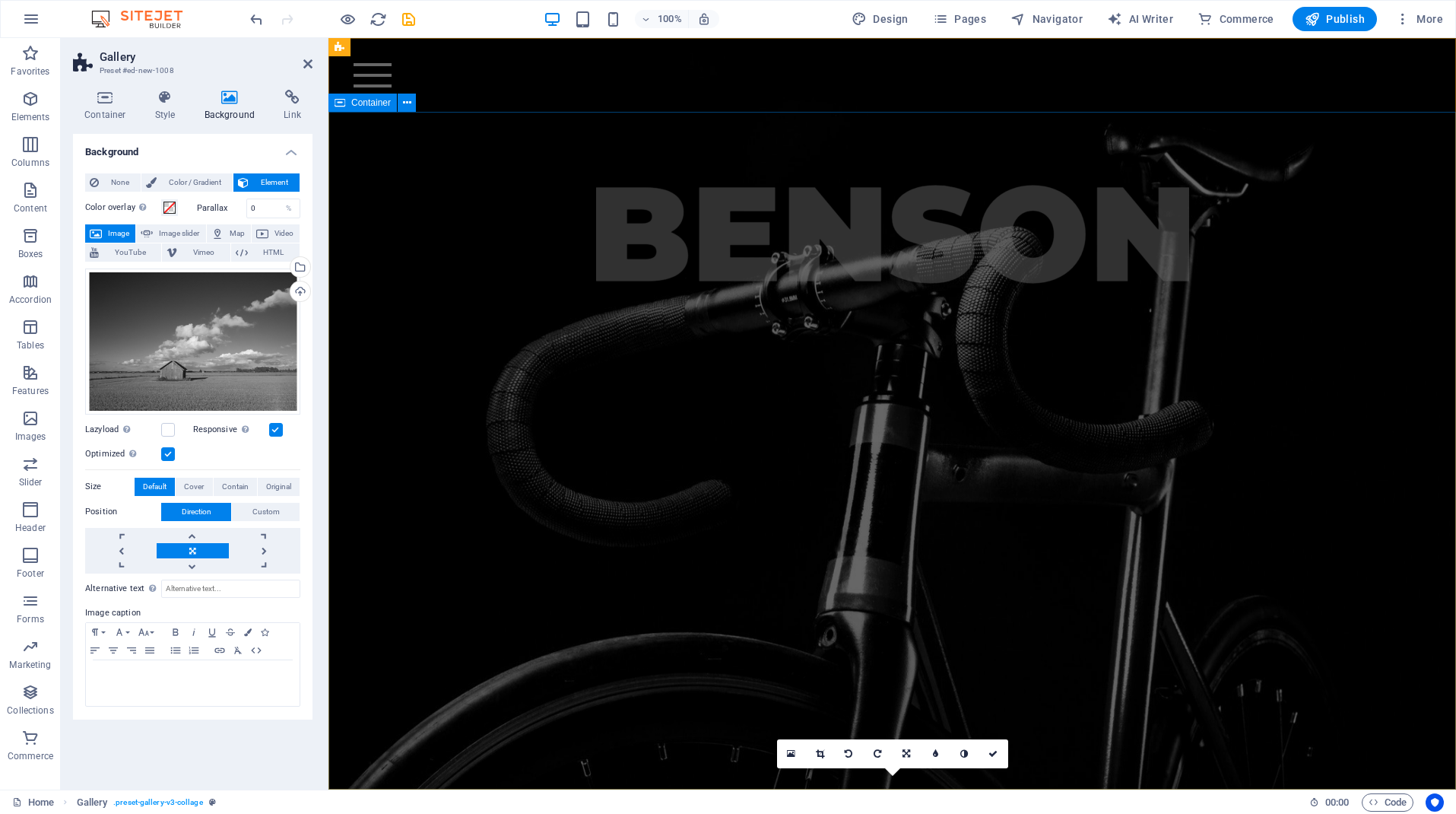
click at [621, 351] on div at bounding box center [892, 234] width 1128 height 245
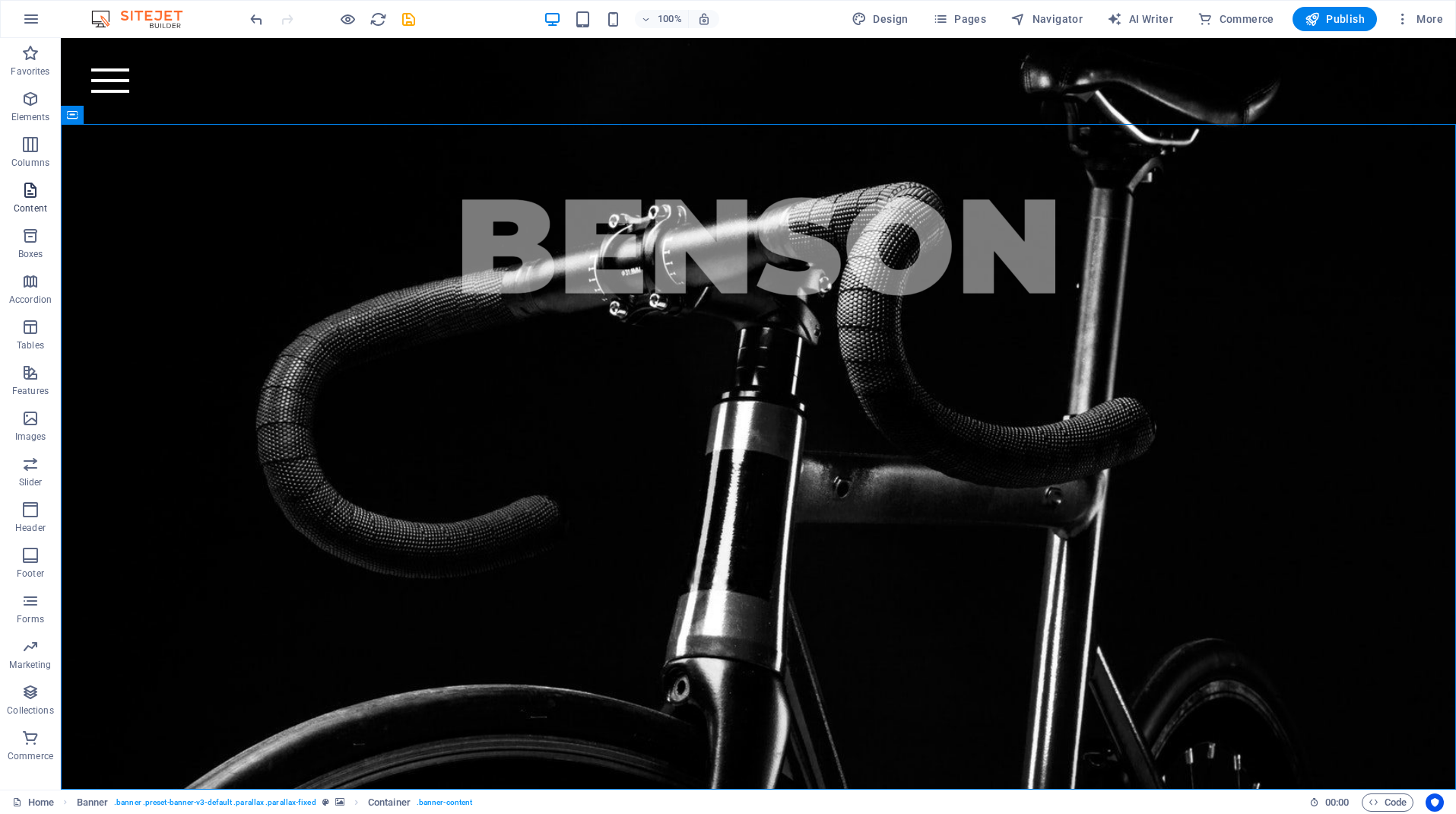
click at [26, 186] on icon "button" at bounding box center [31, 190] width 18 height 18
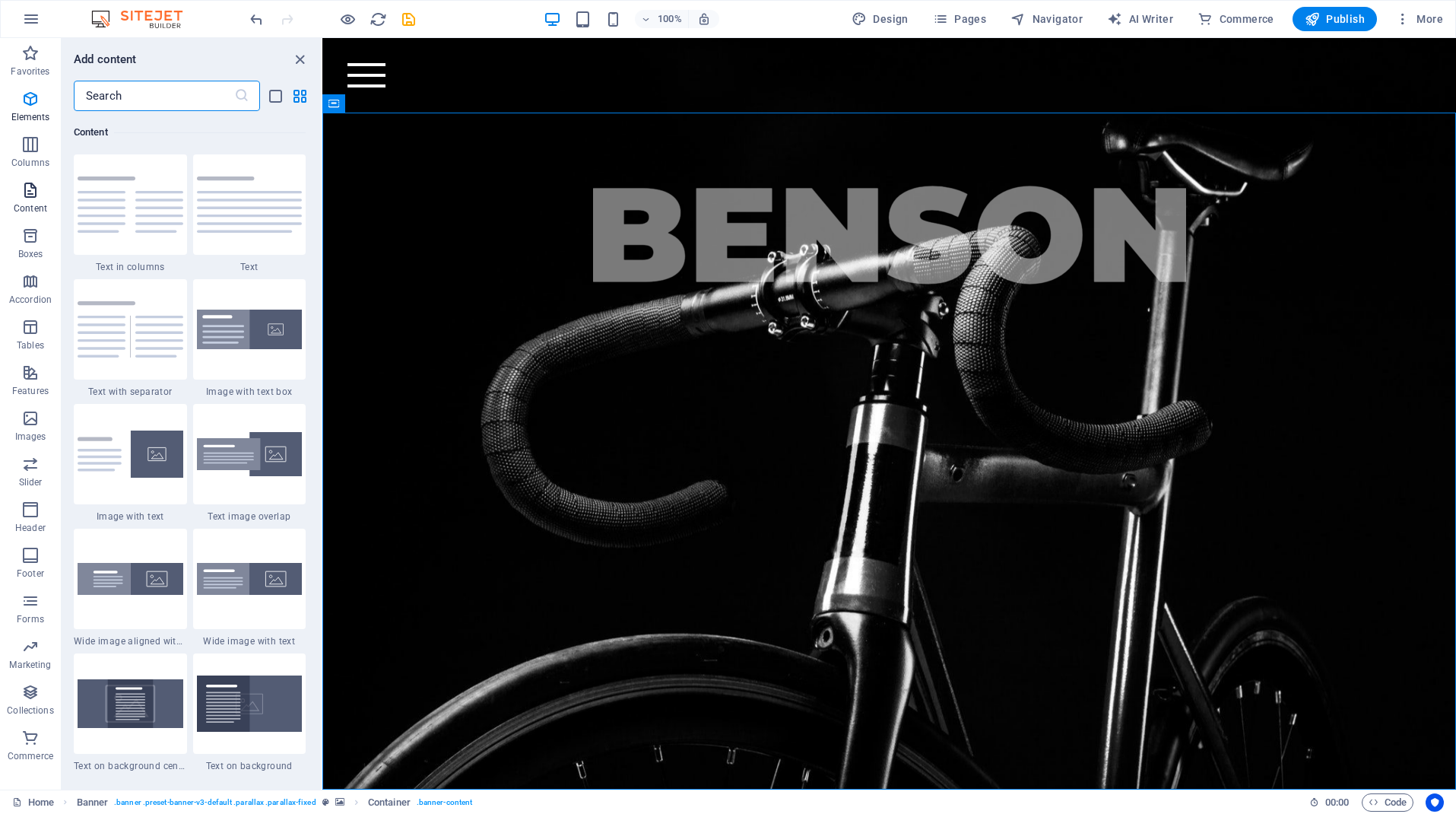
scroll to position [2662, 0]
click at [27, 105] on icon "button" at bounding box center [31, 99] width 18 height 18
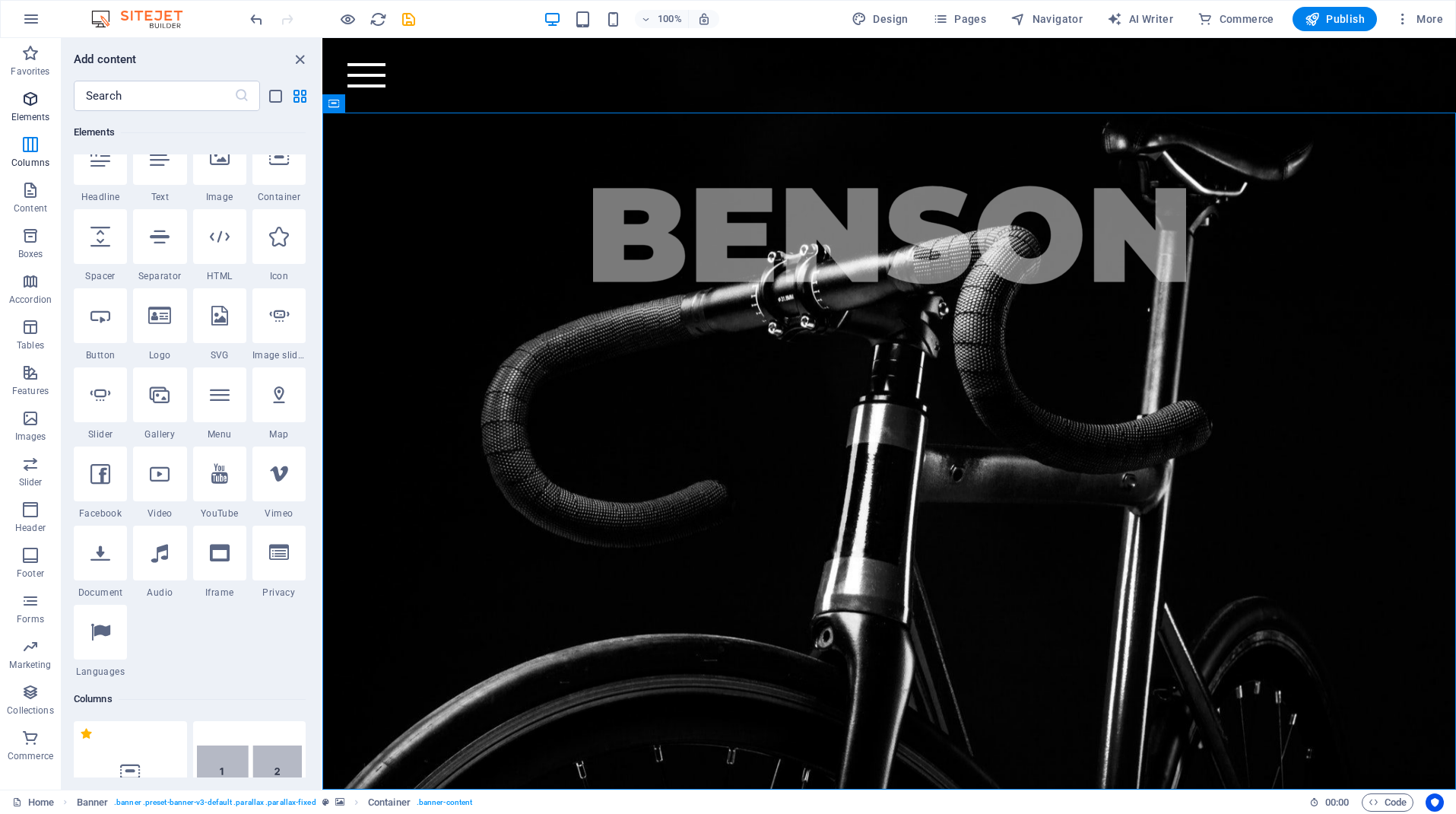
scroll to position [162, 0]
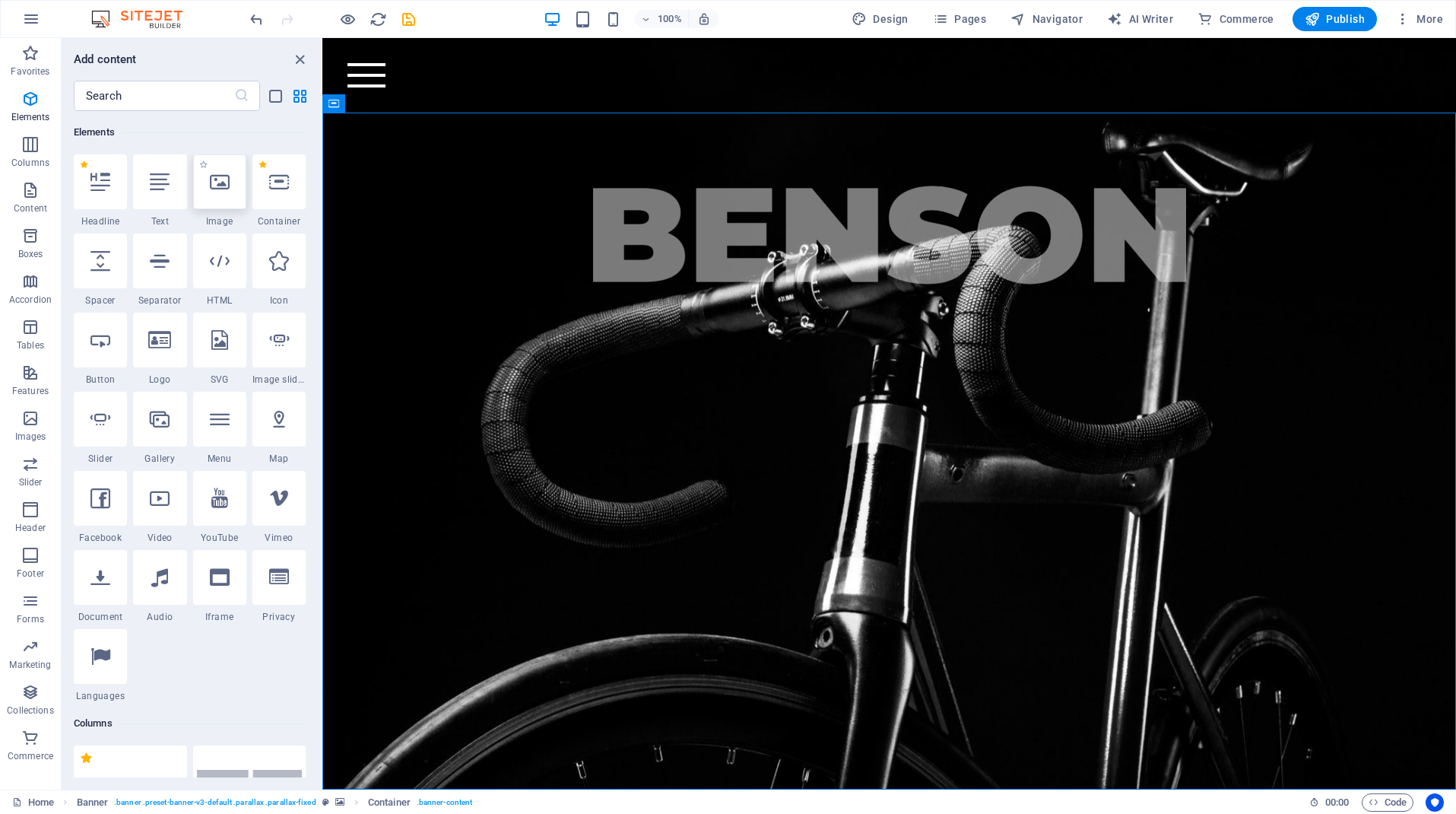
click at [233, 184] on div at bounding box center [220, 182] width 53 height 55
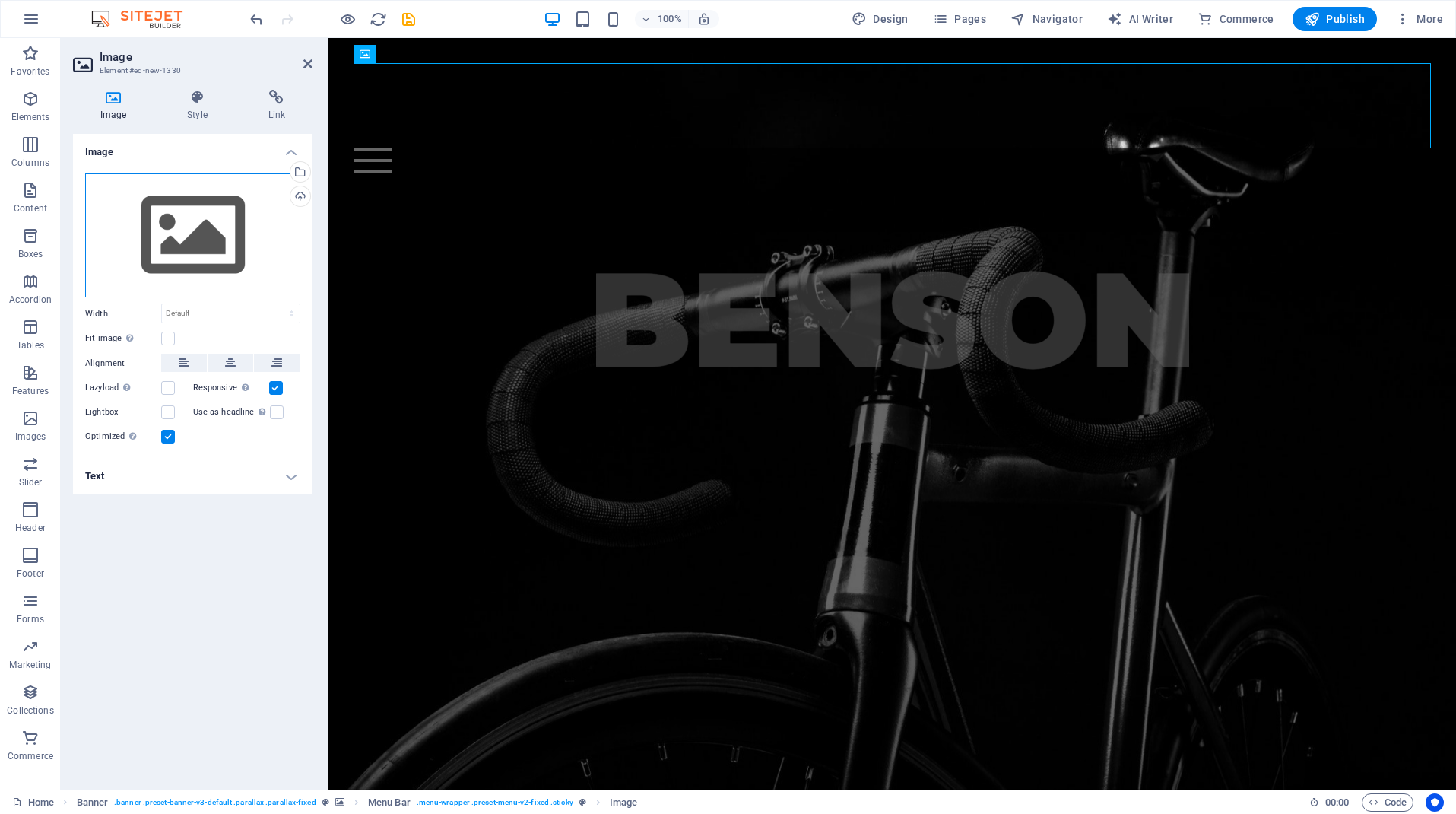
click at [220, 212] on div "Drag files here, click to choose files or select files from Files or our free s…" at bounding box center [193, 236] width 215 height 125
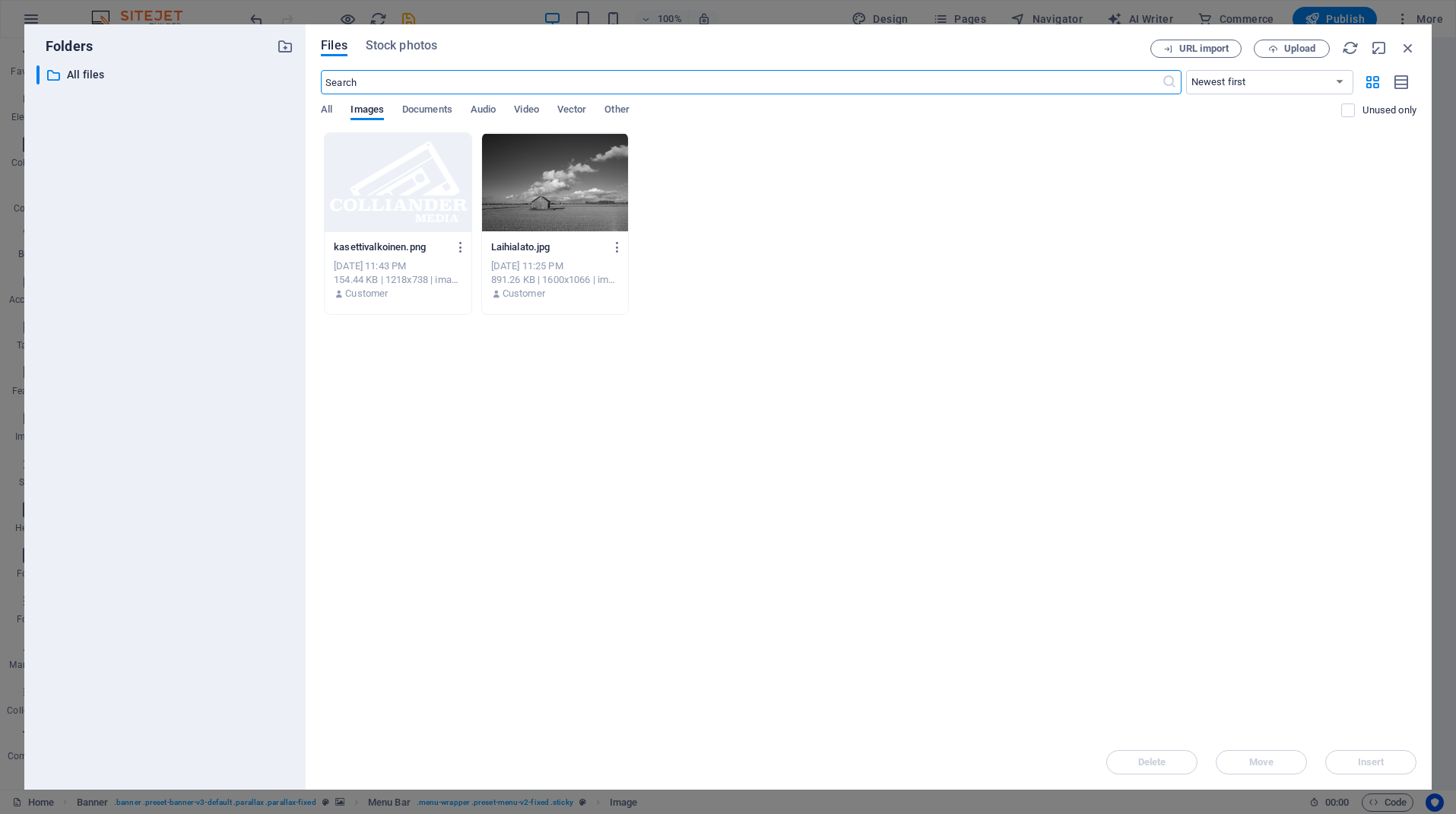
click at [551, 191] on div at bounding box center [554, 182] width 146 height 99
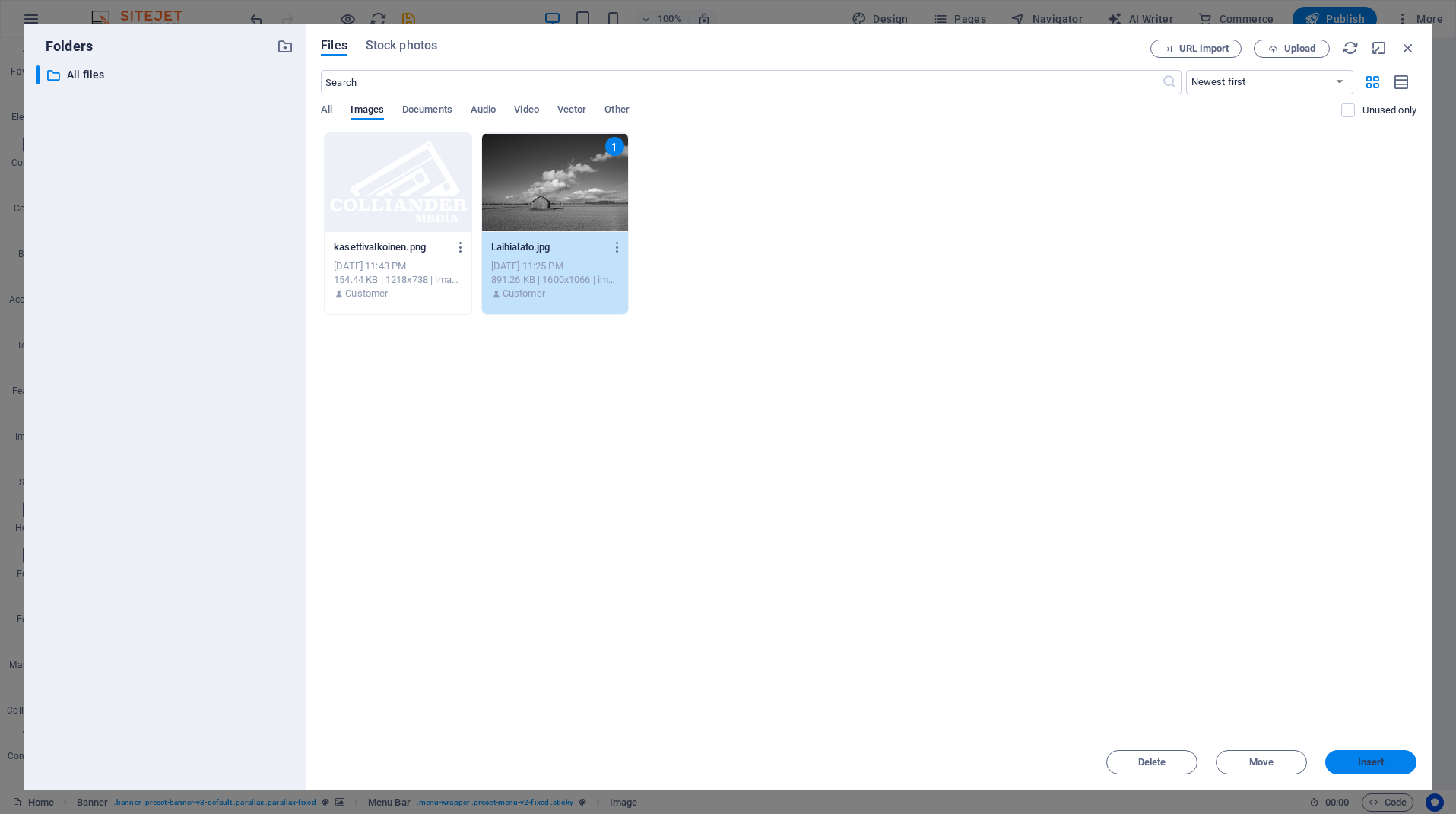
click at [1384, 758] on span "Insert" at bounding box center [1371, 762] width 27 height 9
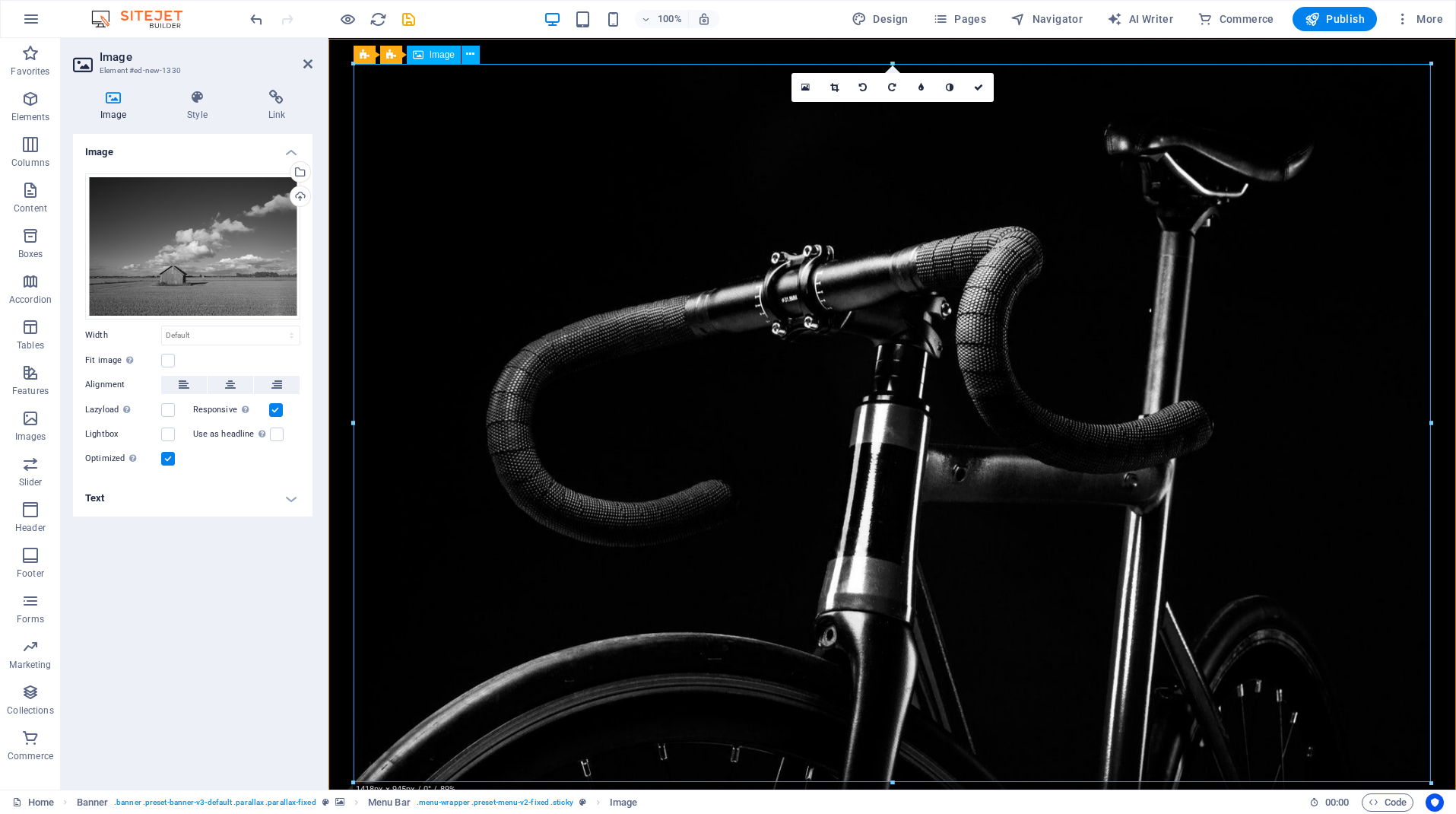
scroll to position [0, 0]
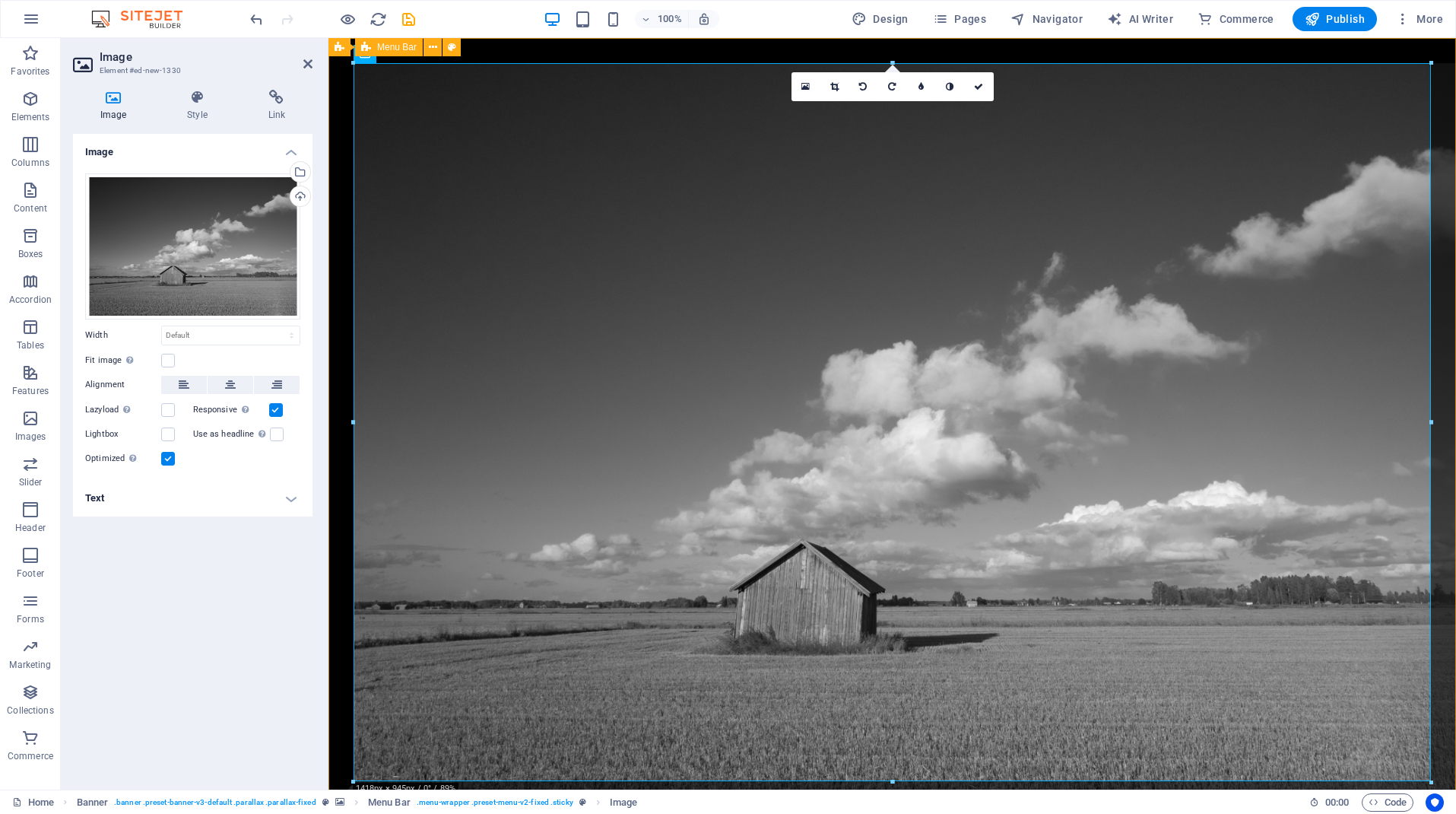
click at [336, 150] on div "Home Bicycle Details About us Pricing Shop Contact" at bounding box center [892, 451] width 1128 height 825
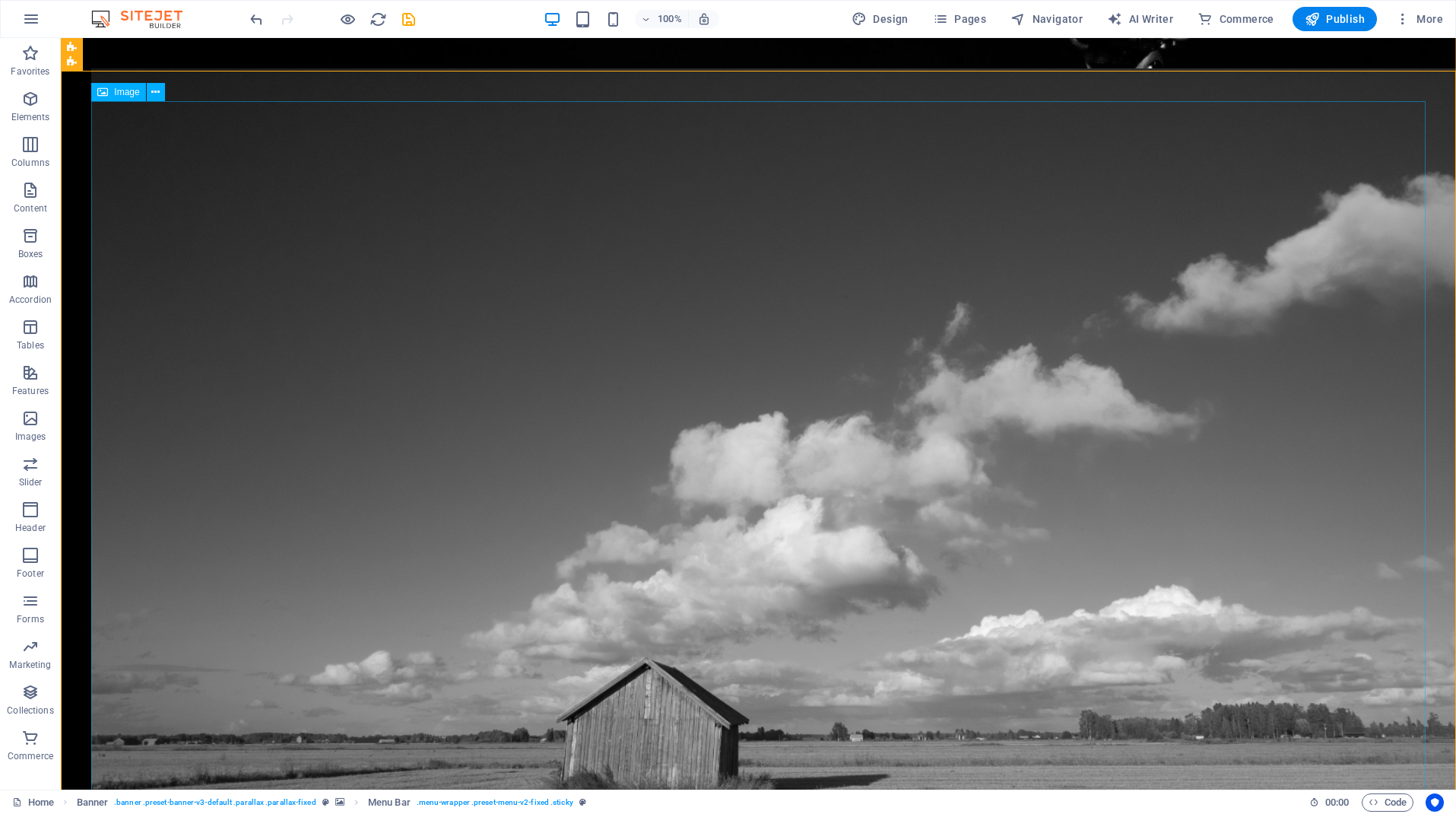
scroll to position [105, 0]
click at [155, 140] on figure at bounding box center [758, 533] width 1334 height 930
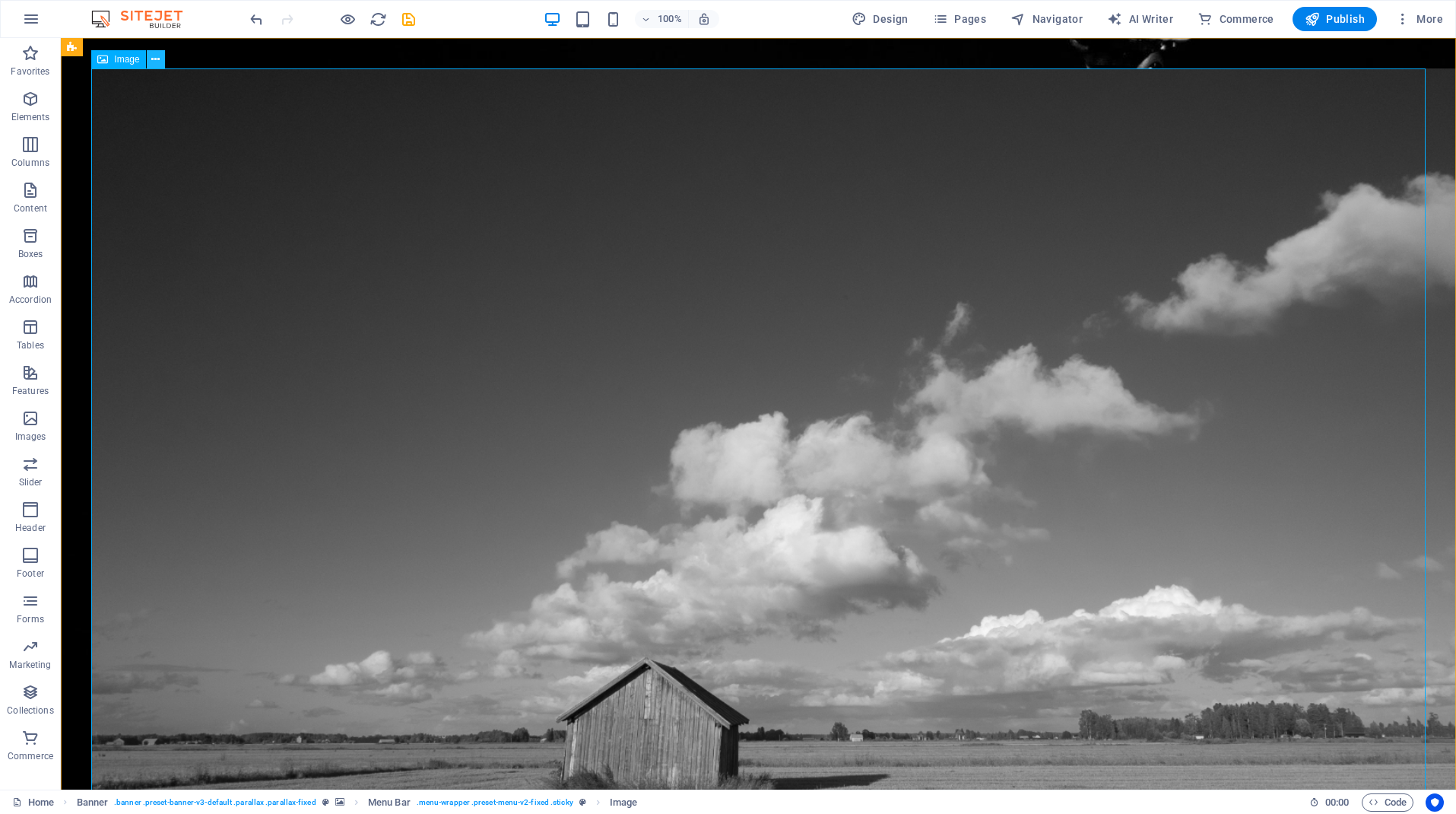
click at [159, 54] on icon at bounding box center [155, 60] width 8 height 16
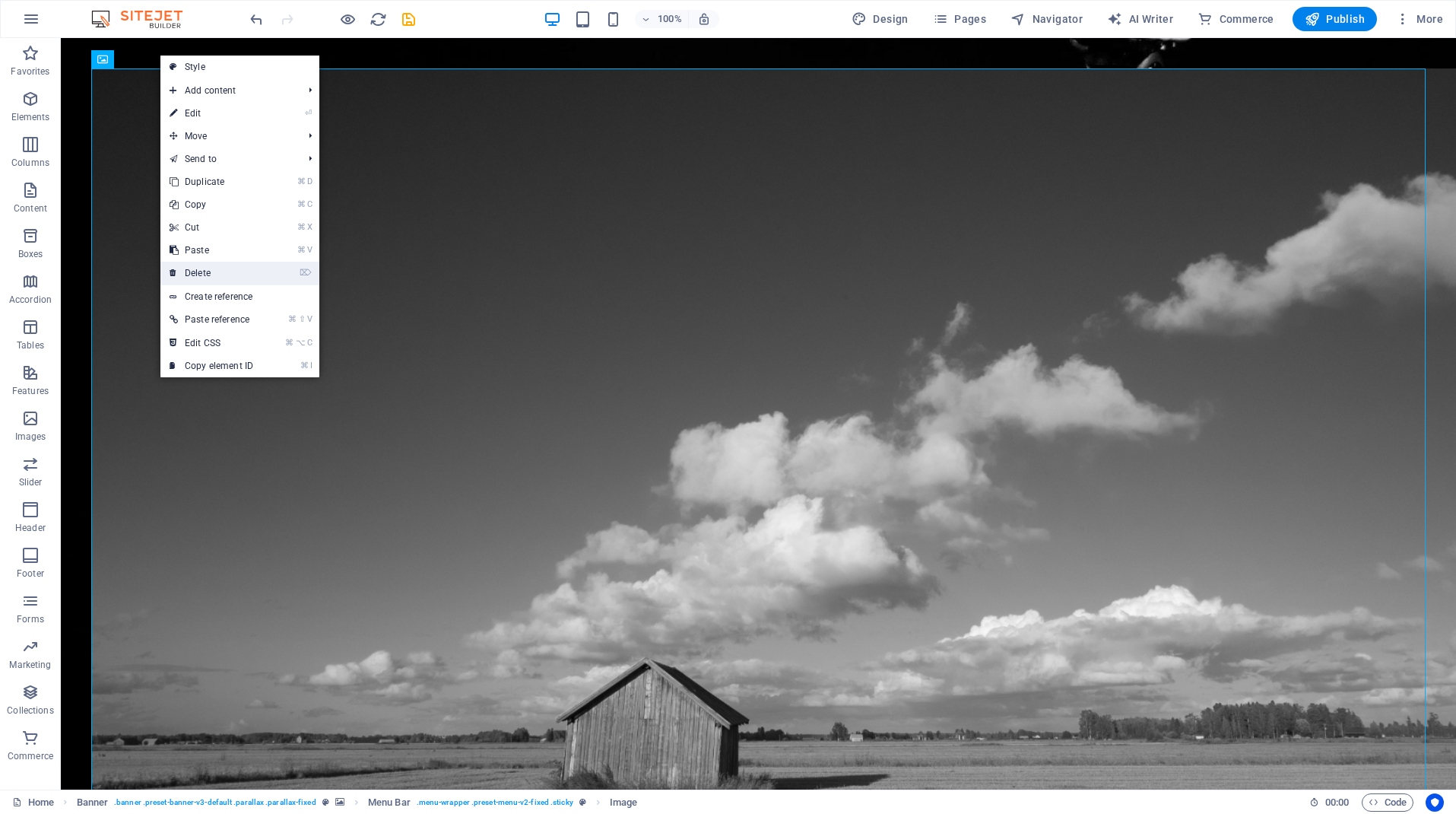
click at [225, 272] on link "⌦ Delete" at bounding box center [211, 273] width 102 height 23
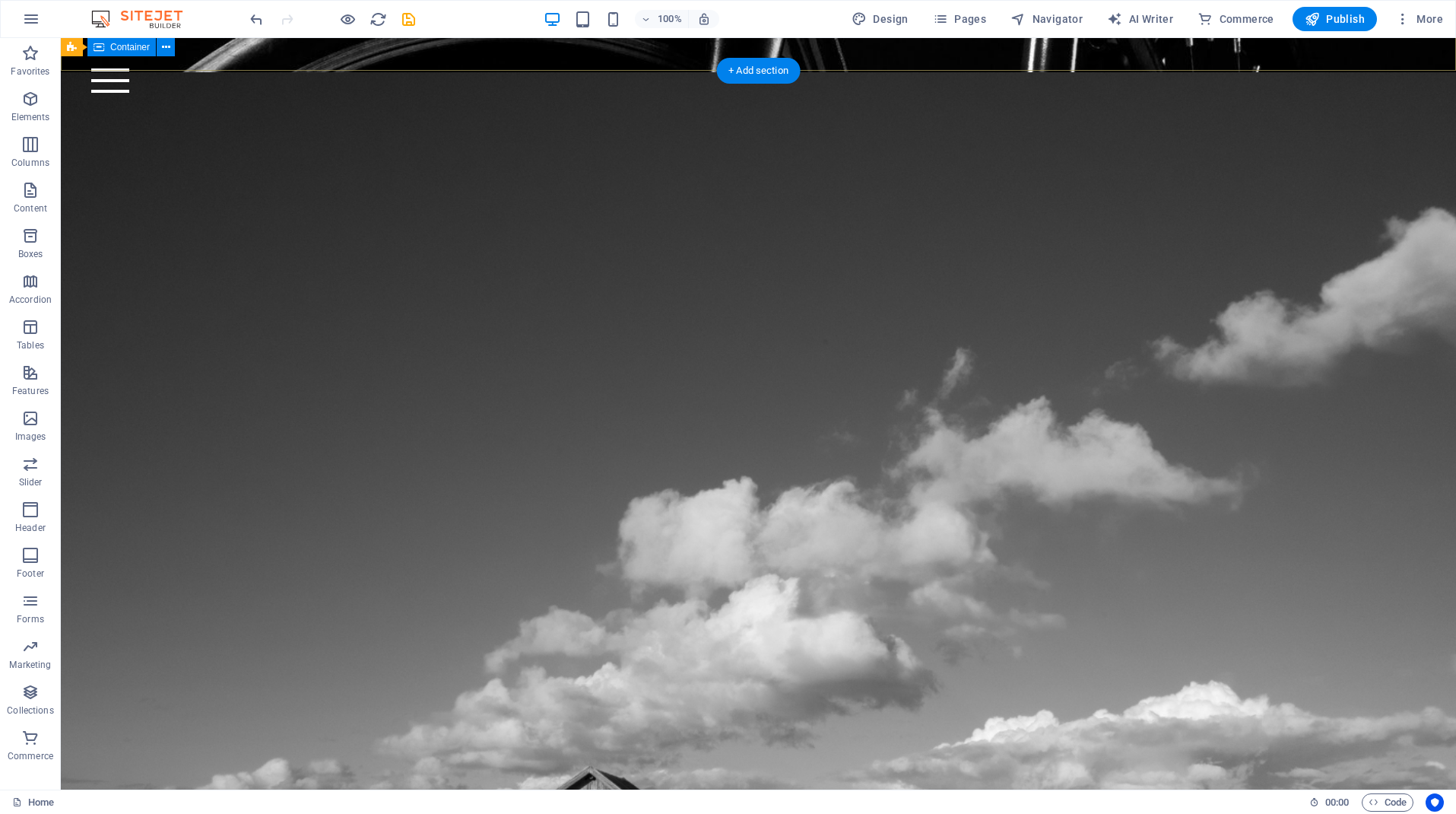
scroll to position [719, 0]
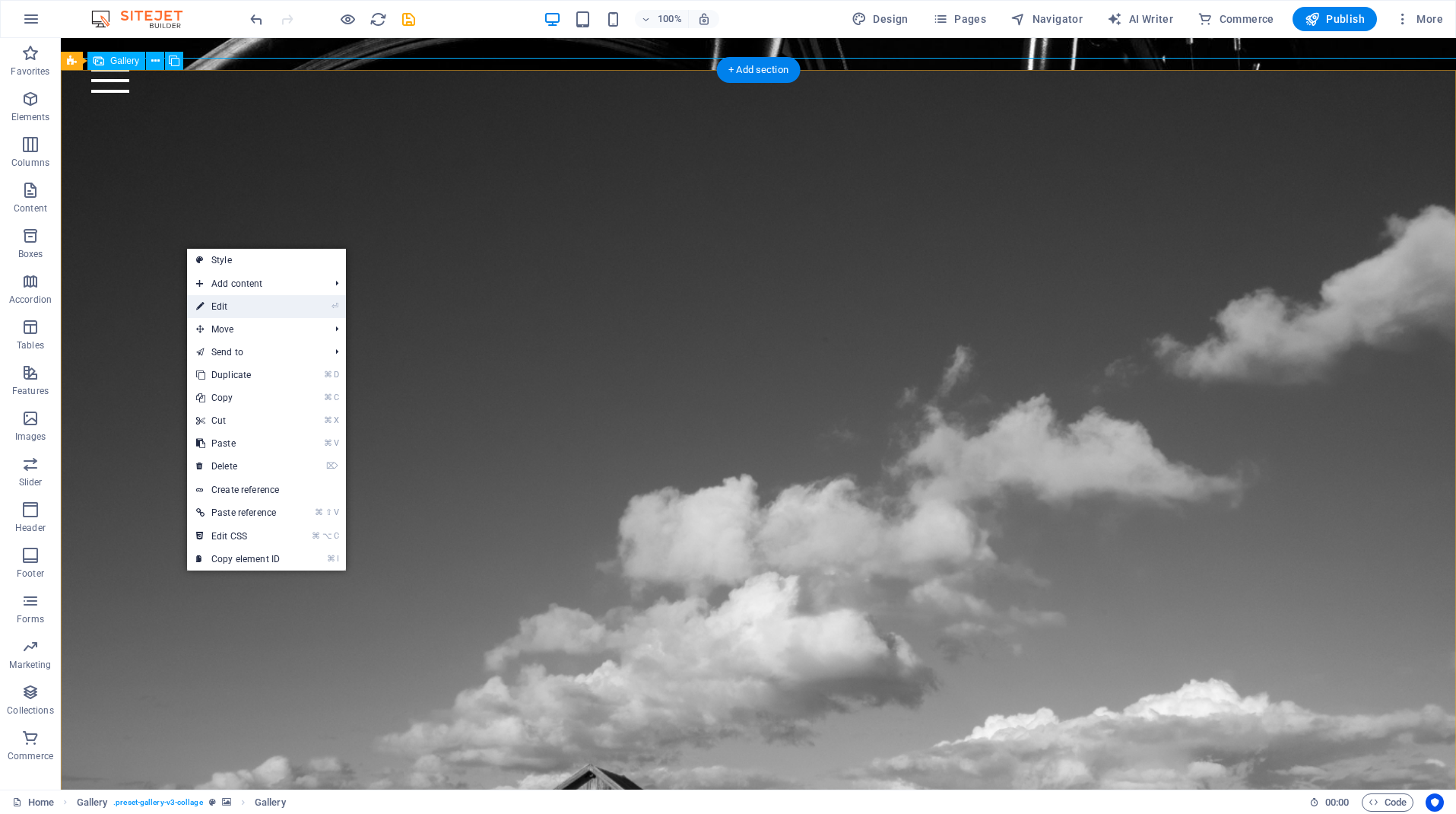
click at [227, 304] on link "⏎ Edit" at bounding box center [238, 307] width 102 height 23
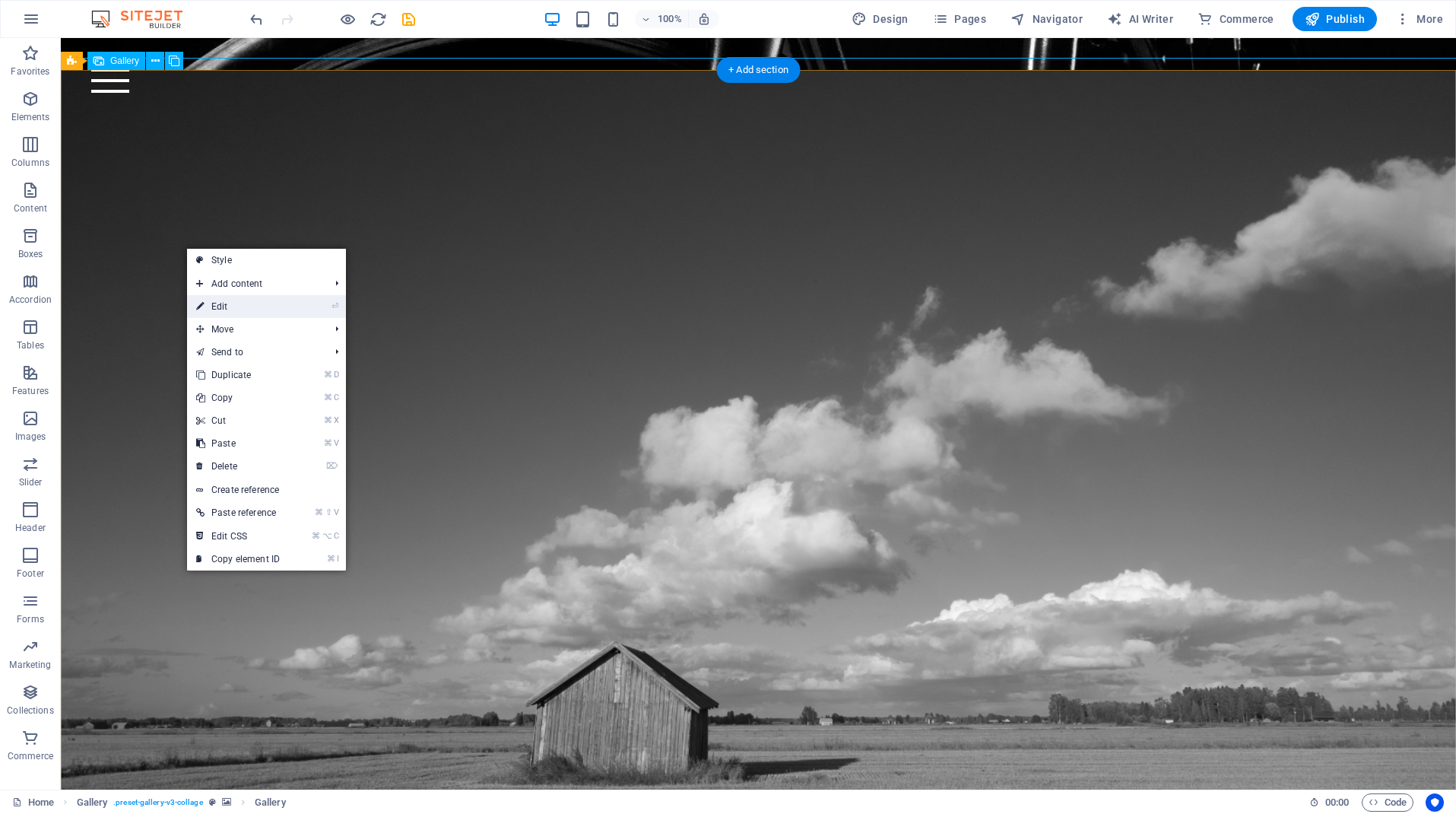
select select "4"
select select "px"
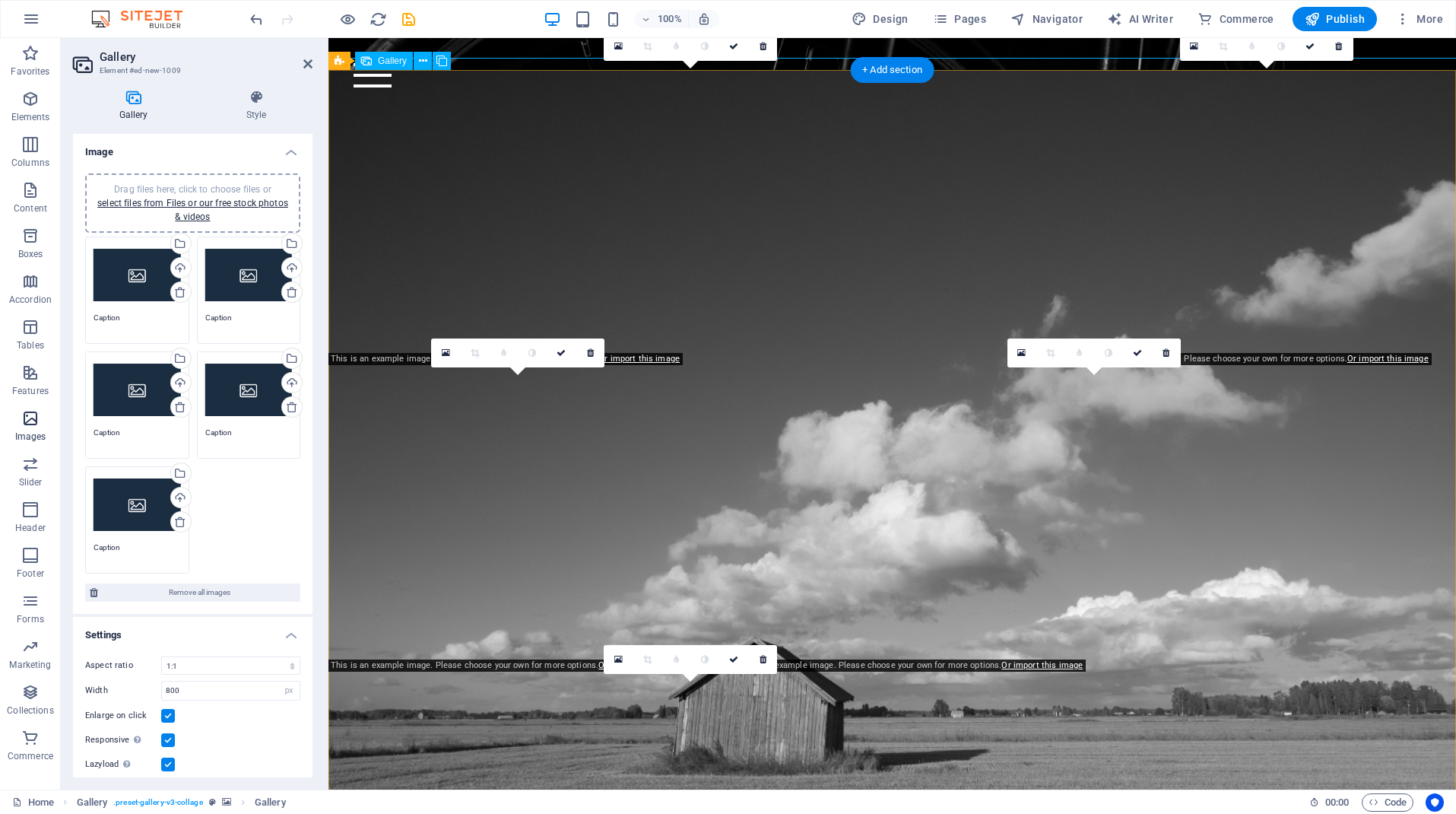
click at [30, 412] on icon "button" at bounding box center [31, 418] width 18 height 18
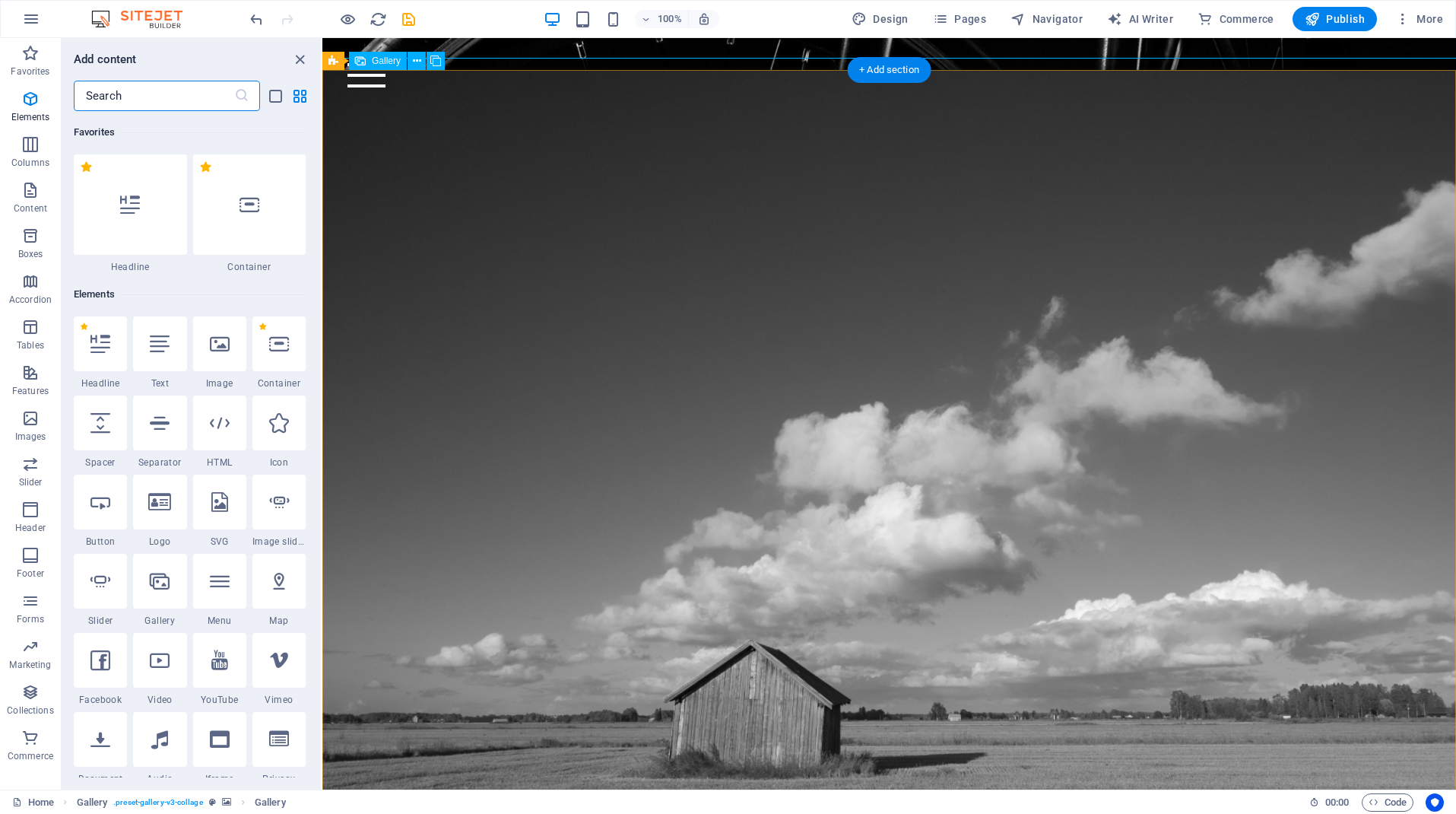
scroll to position [0, 0]
click at [234, 240] on div at bounding box center [249, 204] width 114 height 101
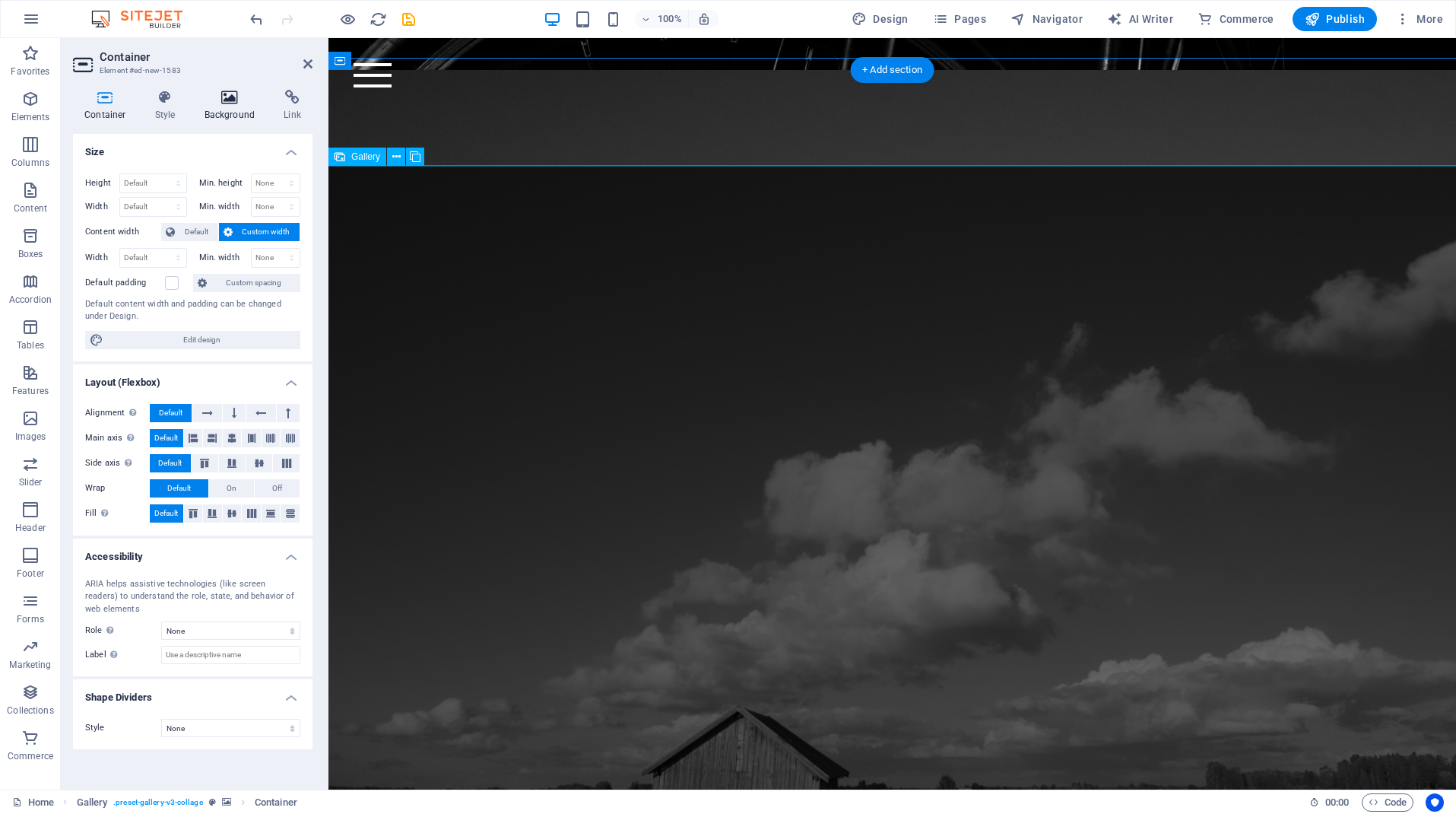
click at [229, 91] on icon at bounding box center [230, 98] width 74 height 15
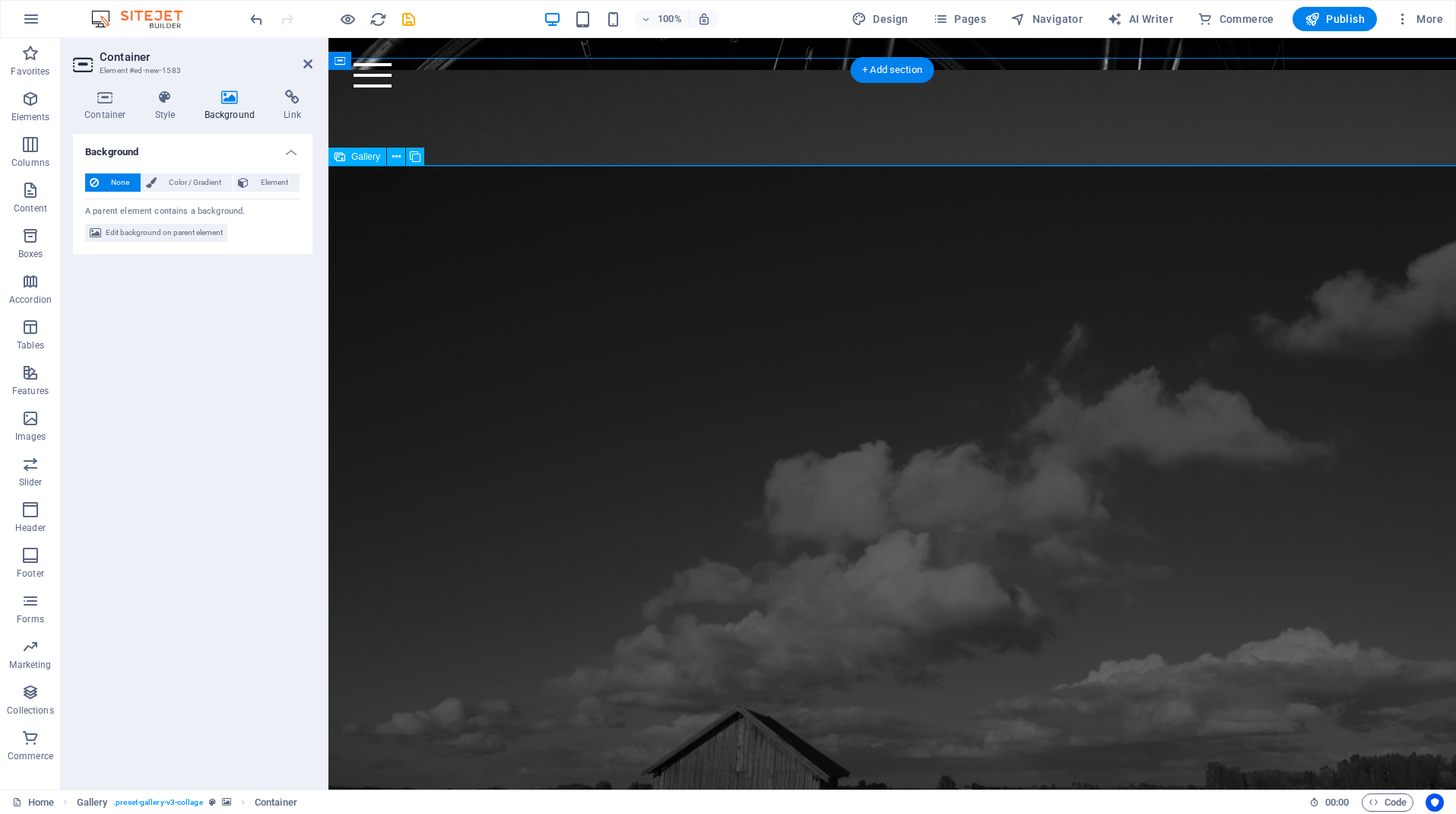
click at [101, 178] on button "None" at bounding box center [113, 182] width 56 height 18
click at [177, 231] on span "Edit background on parent element" at bounding box center [165, 233] width 117 height 18
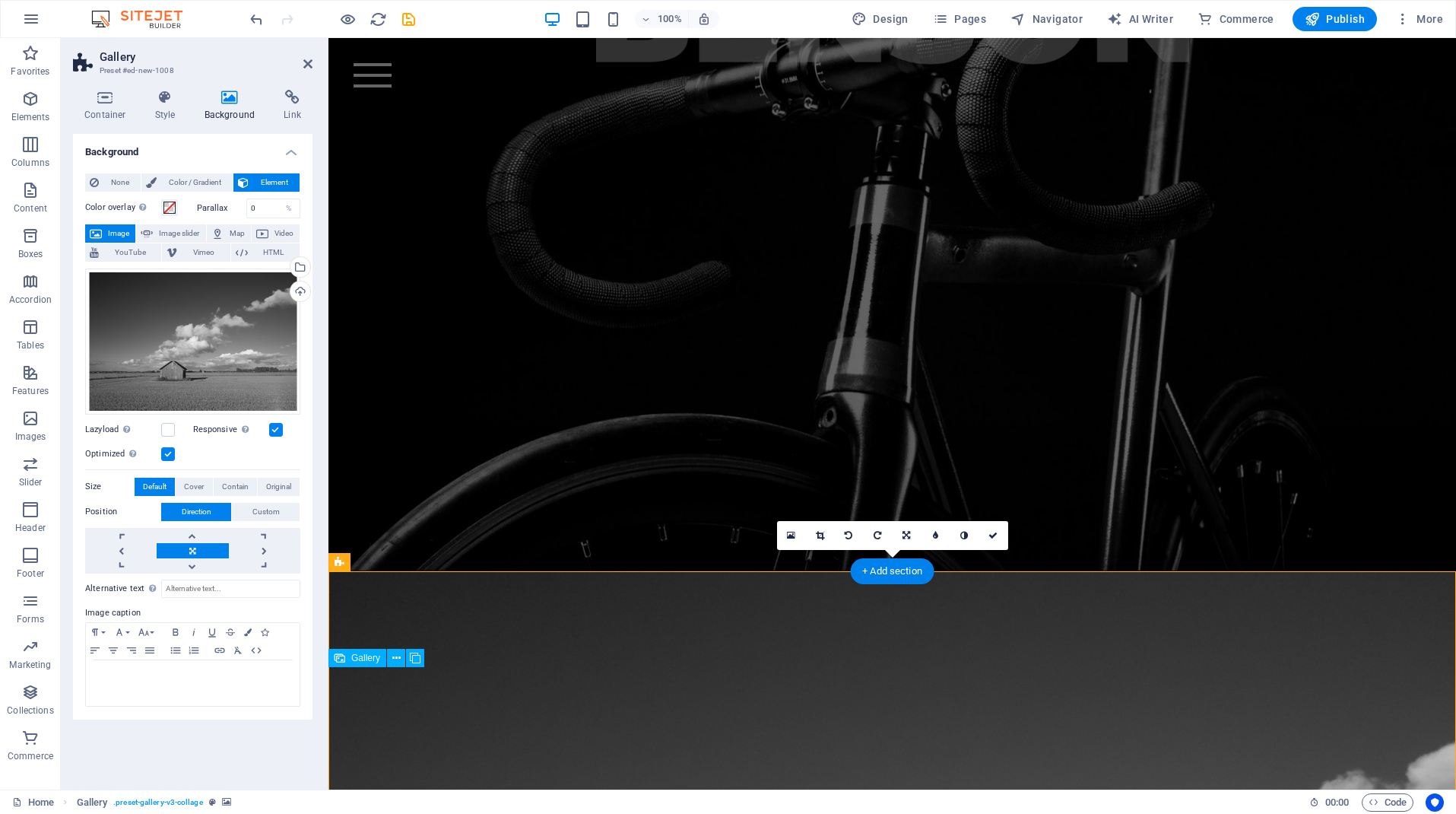
scroll to position [218, 0]
click at [305, 61] on icon at bounding box center [308, 64] width 9 height 12
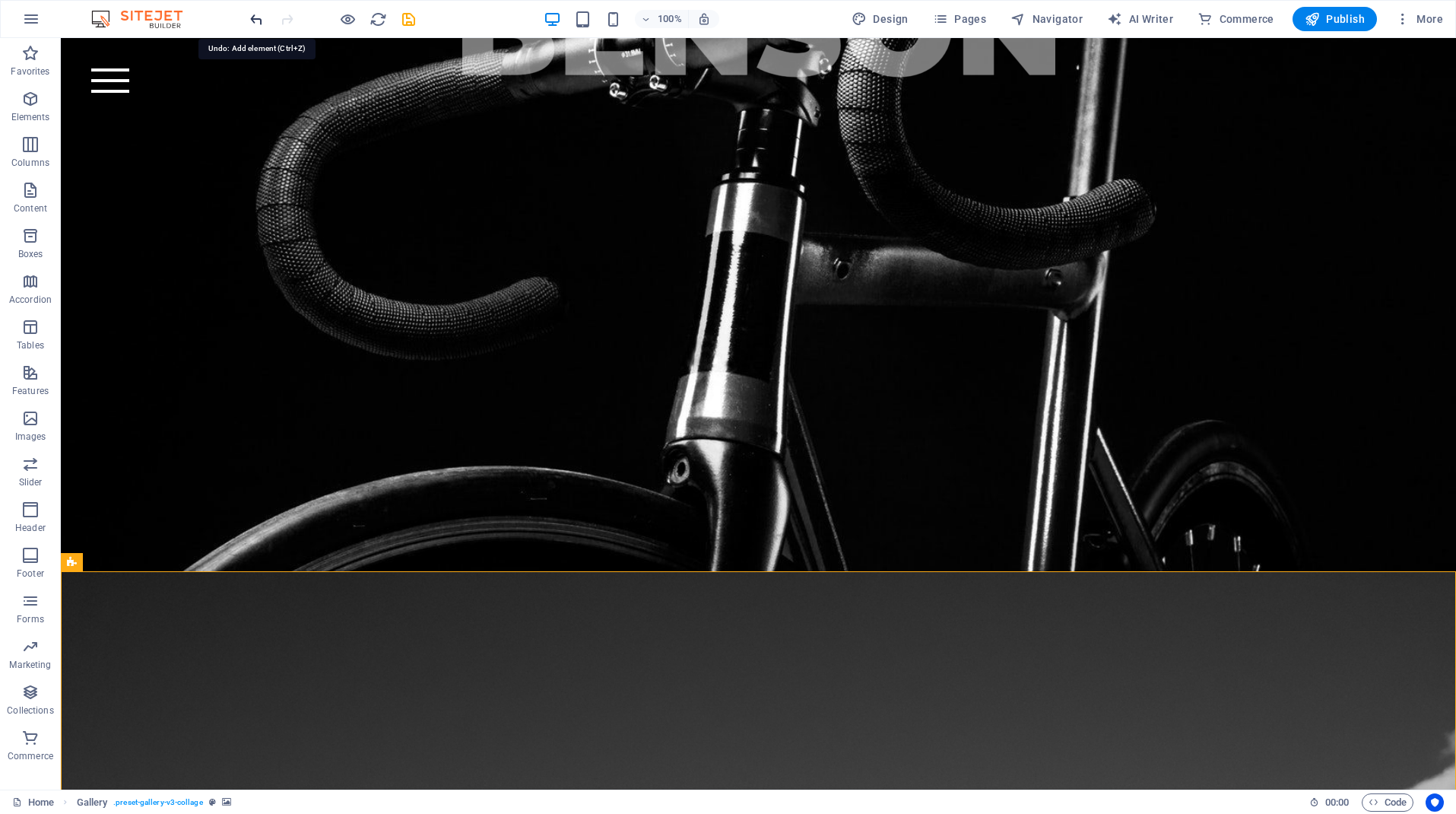
click at [255, 16] on icon "undo" at bounding box center [256, 19] width 18 height 18
click at [254, 20] on icon "undo" at bounding box center [256, 19] width 18 height 18
click at [252, 14] on icon "undo" at bounding box center [256, 19] width 18 height 18
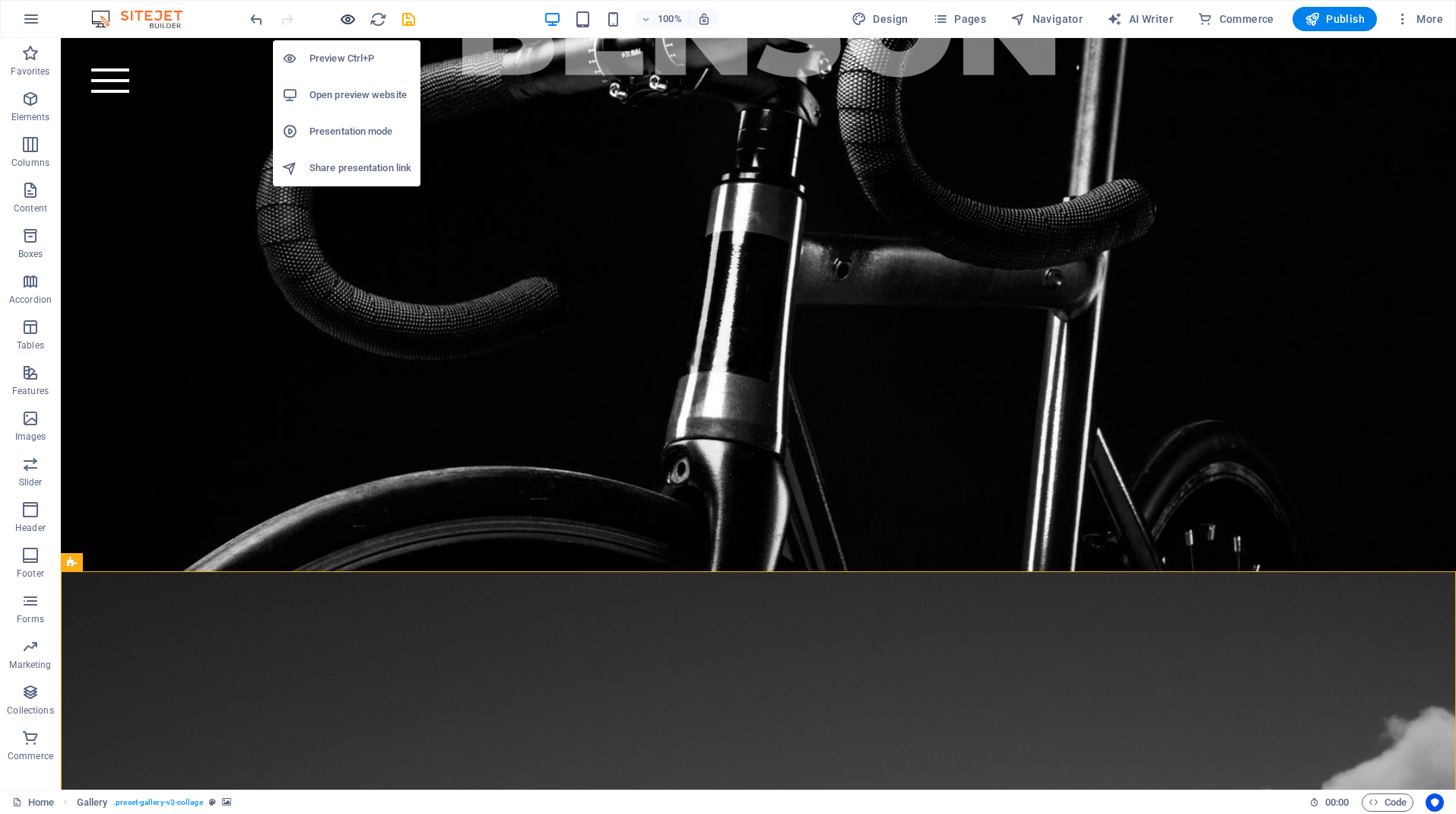
click at [343, 17] on icon "button" at bounding box center [348, 19] width 18 height 18
click at [349, 56] on h6 "Preview Ctrl+P" at bounding box center [361, 59] width 102 height 18
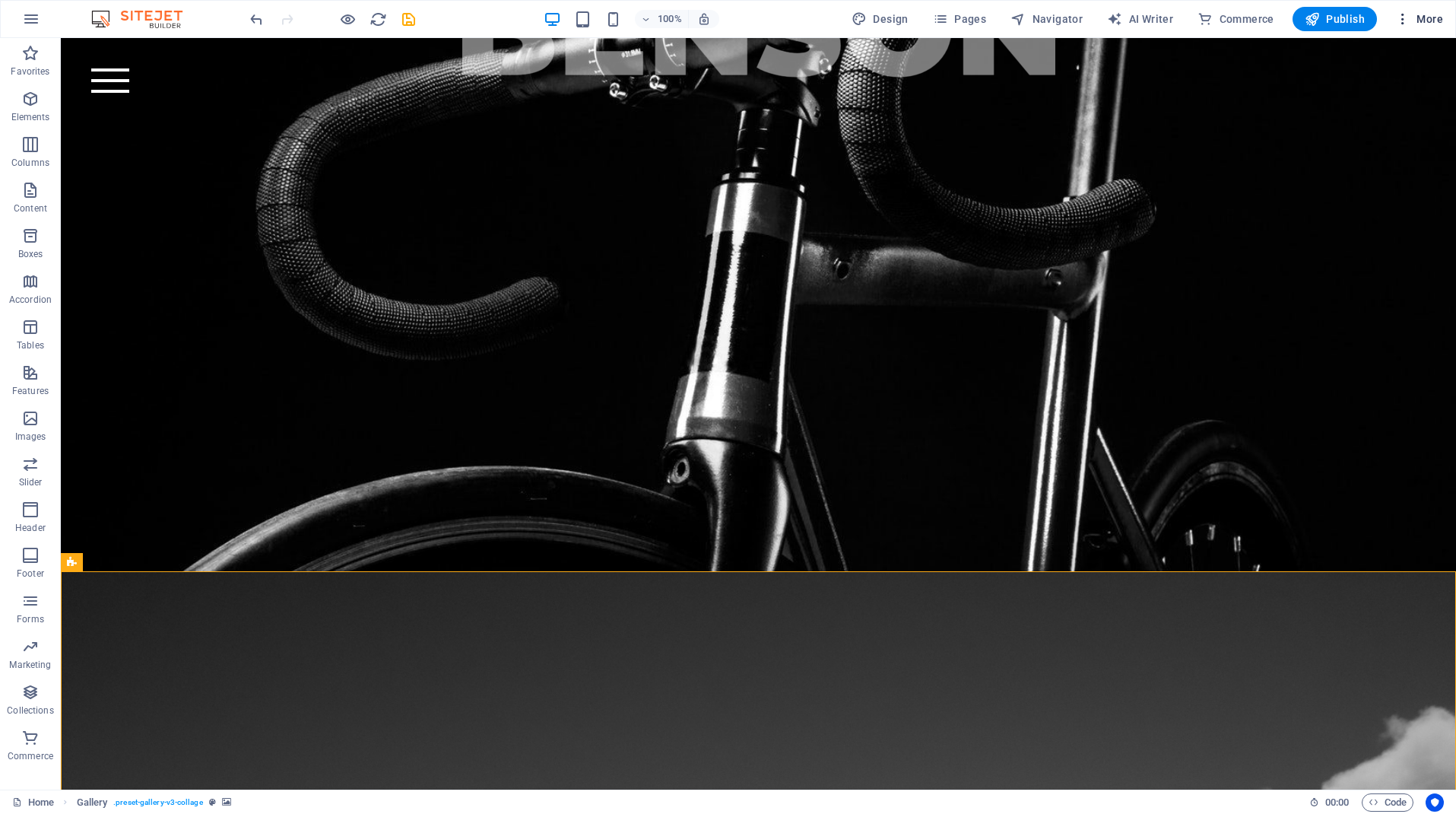
click at [1440, 20] on span "More" at bounding box center [1419, 19] width 48 height 15
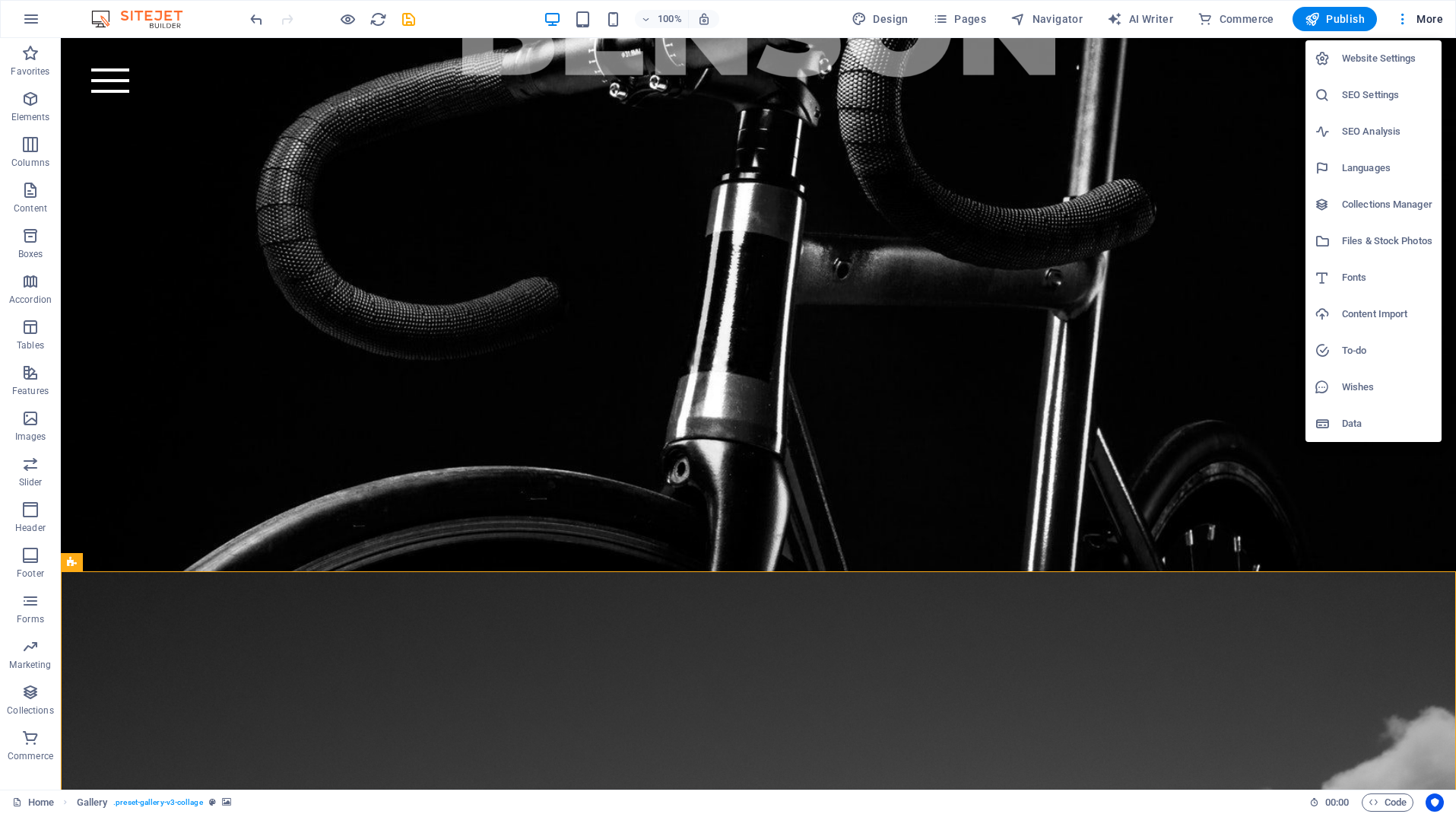
click at [1365, 61] on h6 "Website Settings" at bounding box center [1387, 59] width 91 height 18
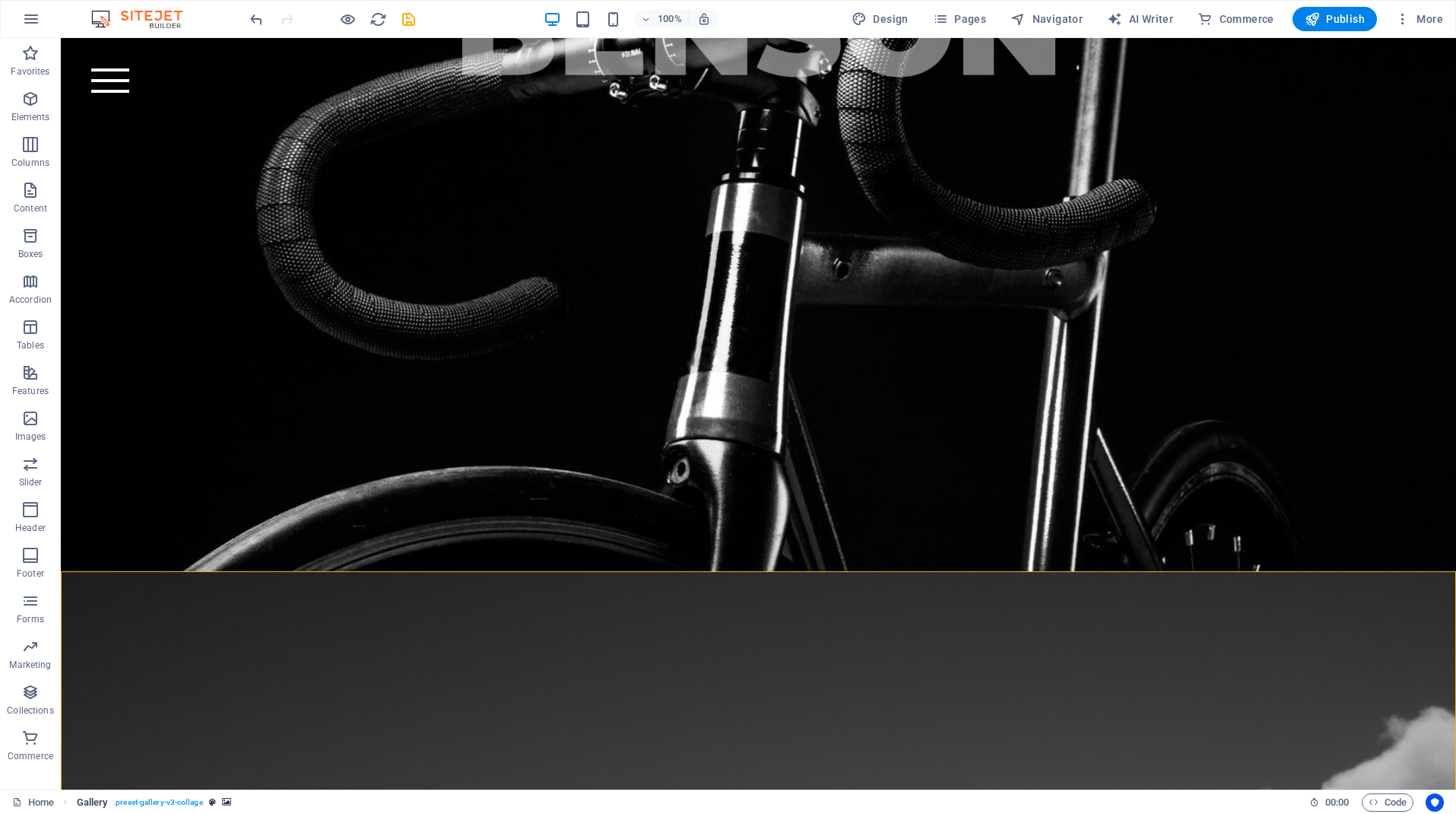
click at [175, 802] on span ". preset-gallery-v3-collage" at bounding box center [158, 803] width 89 height 18
click at [154, 15] on img at bounding box center [145, 19] width 114 height 18
click at [32, 15] on icon "button" at bounding box center [31, 19] width 18 height 18
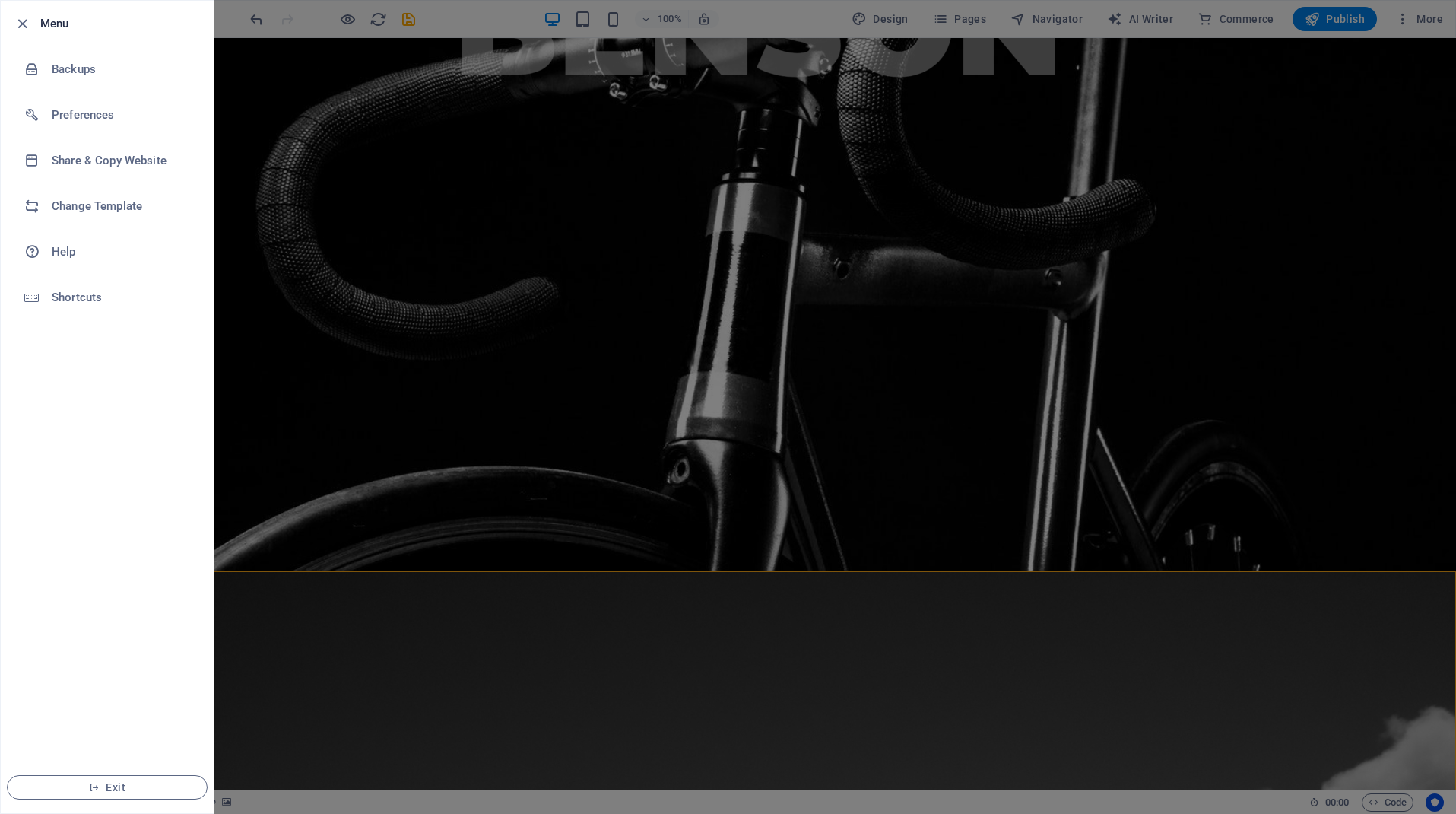
click at [32, 15] on div at bounding box center [27, 24] width 27 height 18
click at [26, 21] on icon "button" at bounding box center [22, 24] width 18 height 18
